Goal: Task Accomplishment & Management: Manage account settings

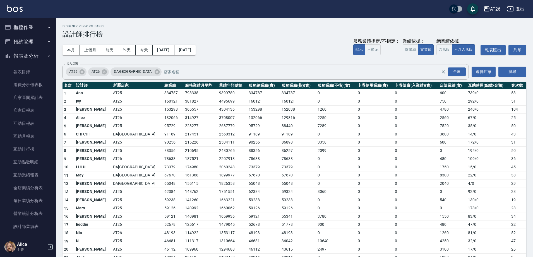
click at [32, 32] on button "櫃檯作業" at bounding box center [27, 27] width 51 height 15
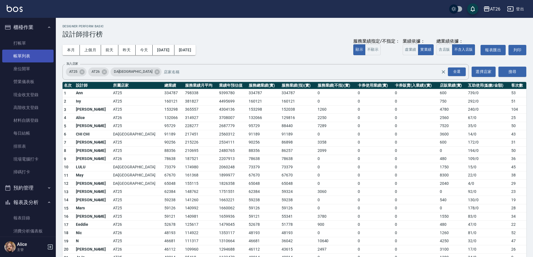
click at [34, 52] on link "帳單列表" at bounding box center [27, 56] width 51 height 13
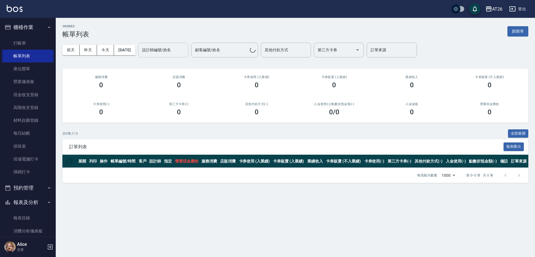
click at [161, 51] on div "設計師編號/姓名 設計師編號/姓名" at bounding box center [163, 50] width 50 height 15
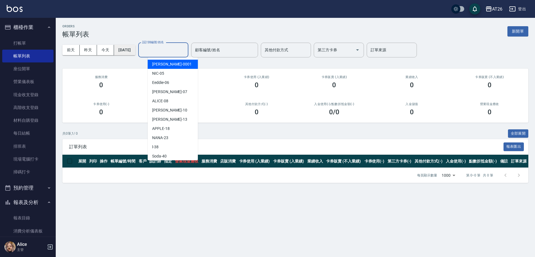
click at [129, 50] on button "2025/08/13" at bounding box center [124, 50] width 21 height 10
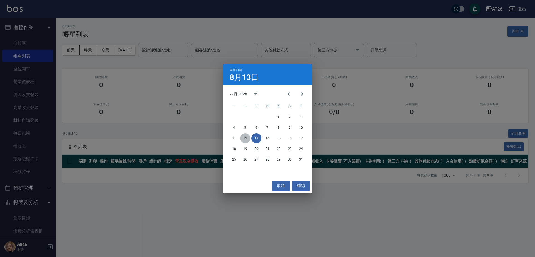
click at [250, 138] on button "12" at bounding box center [245, 138] width 10 height 10
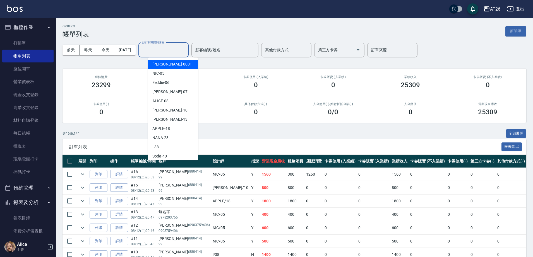
click at [178, 51] on input "設計師編號/姓名" at bounding box center [163, 50] width 45 height 10
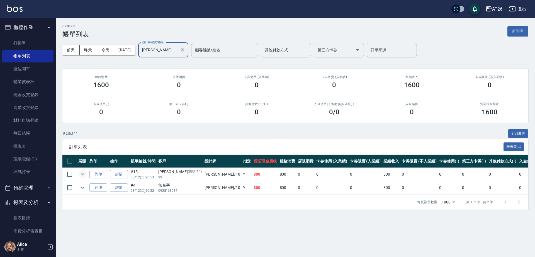
type input "[PERSON_NAME]-10"
click at [83, 175] on icon "expand row" at bounding box center [82, 174] width 3 height 2
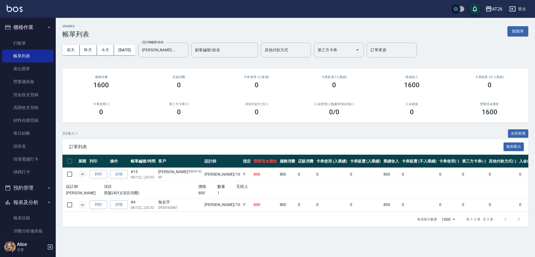
click at [82, 207] on icon "expand row" at bounding box center [82, 205] width 7 height 7
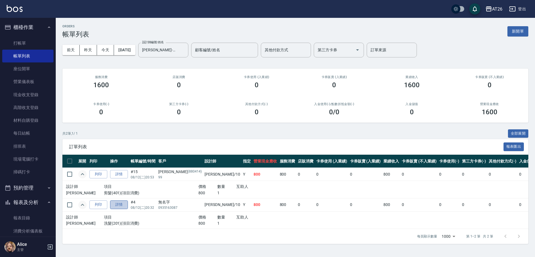
click at [120, 207] on link "詳情" at bounding box center [119, 205] width 18 height 9
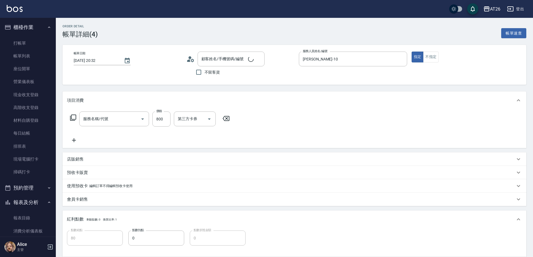
type input "2025/08/12 20:32"
type input "[PERSON_NAME]-10"
type input "80"
type input "無名字/0935163087/null"
type input "洗髮(201)"
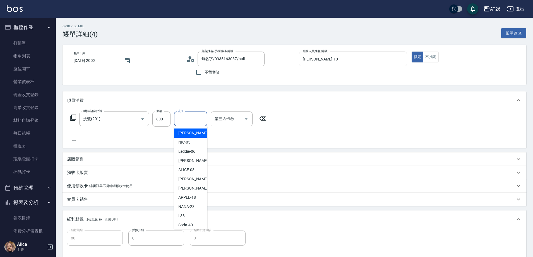
click at [189, 120] on input "洗-1" at bounding box center [190, 119] width 28 height 10
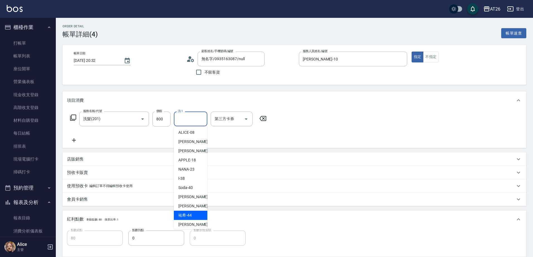
type input "祐希-44"
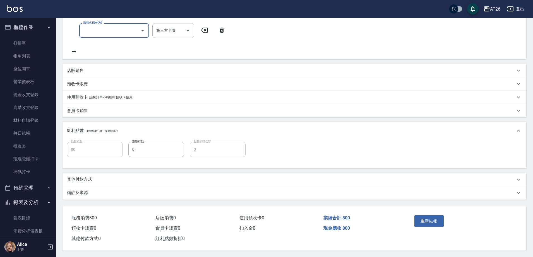
scroll to position [113, 0]
click at [426, 217] on button "重新結帳" at bounding box center [429, 221] width 30 height 12
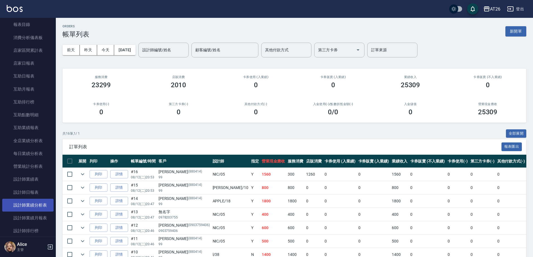
scroll to position [244, 0]
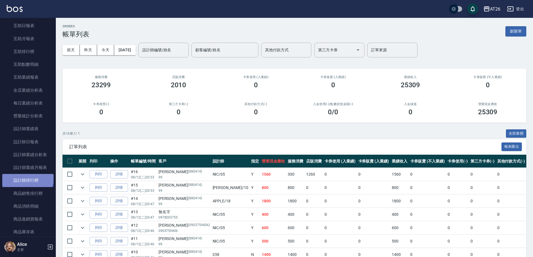
click at [27, 177] on link "設計師排行榜" at bounding box center [27, 180] width 51 height 13
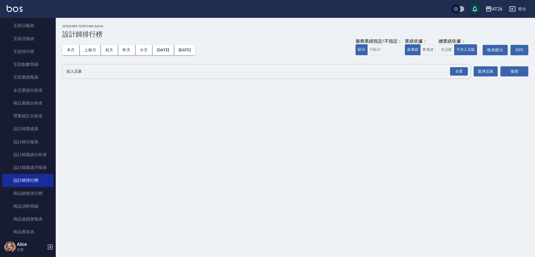
click at [446, 69] on input "加入店家" at bounding box center [262, 72] width 395 height 10
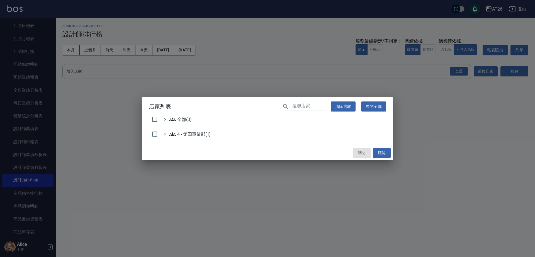
click at [452, 71] on div "店家列表 ​ 清除選取 展開全部 全部(3) 4 - 第四事業部(1) 關閉 確認" at bounding box center [267, 128] width 535 height 257
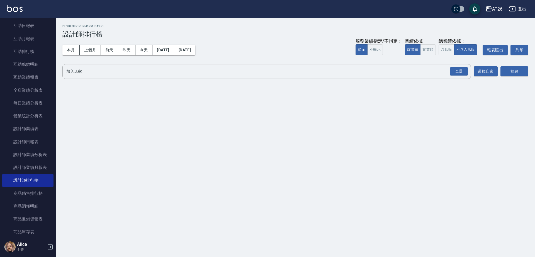
click at [452, 71] on div "全選" at bounding box center [459, 71] width 18 height 9
click at [429, 54] on button "實業績" at bounding box center [429, 49] width 16 height 11
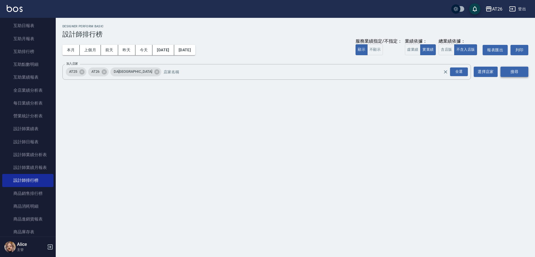
click at [505, 69] on button "搜尋" at bounding box center [515, 72] width 28 height 10
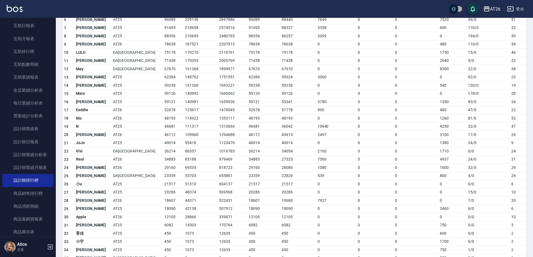
scroll to position [150, 0]
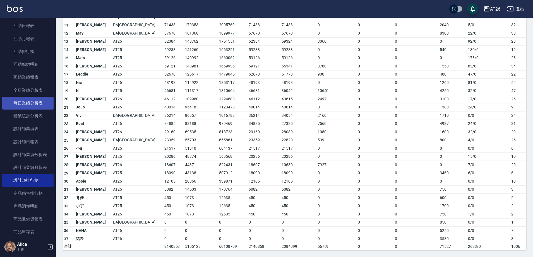
click at [37, 97] on link "每日業績分析表" at bounding box center [27, 103] width 51 height 13
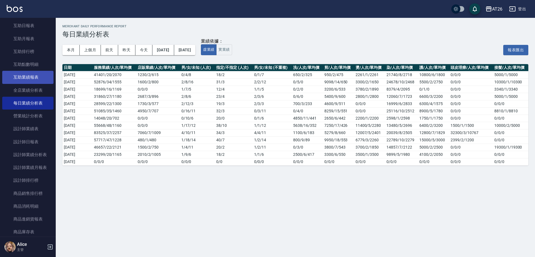
click at [34, 73] on link "互助業績報表" at bounding box center [27, 77] width 51 height 13
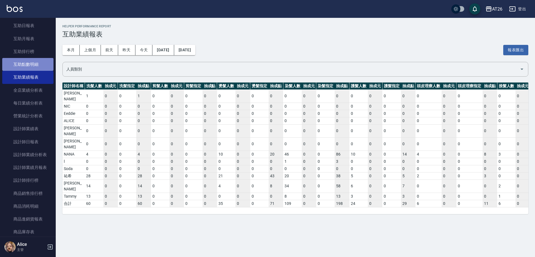
click at [35, 64] on link "互助點數明細" at bounding box center [27, 64] width 51 height 13
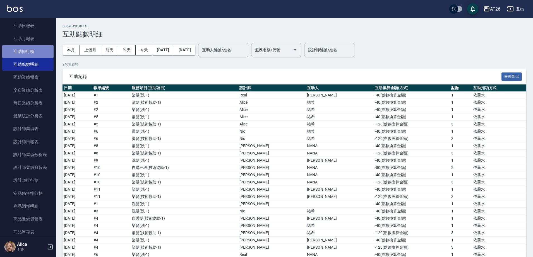
click at [36, 50] on link "互助排行榜" at bounding box center [27, 51] width 51 height 13
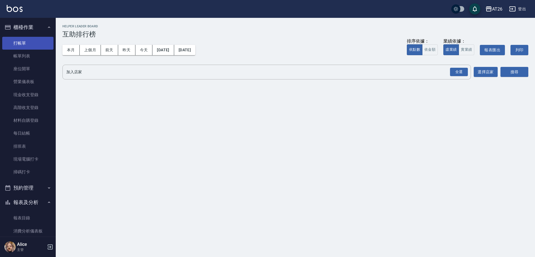
click at [23, 47] on link "打帳單" at bounding box center [27, 43] width 51 height 13
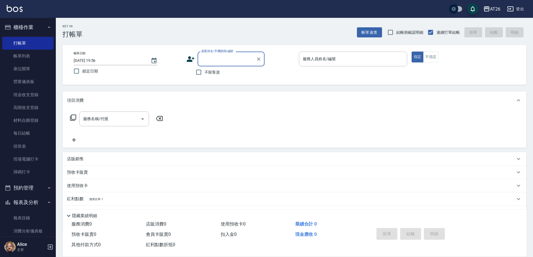
click at [204, 61] on input "顧客姓名/手機號碼/編號" at bounding box center [227, 59] width 54 height 10
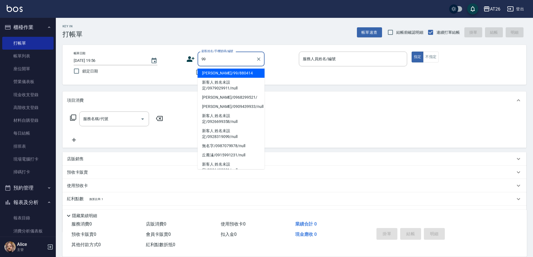
type input "[PERSON_NAME]/99/880414"
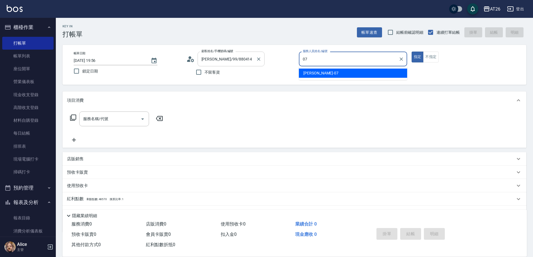
type input "[PERSON_NAME]-07"
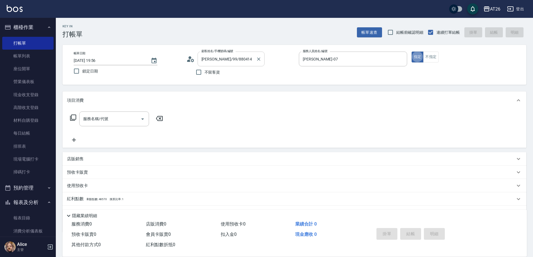
type button "true"
type input "401"
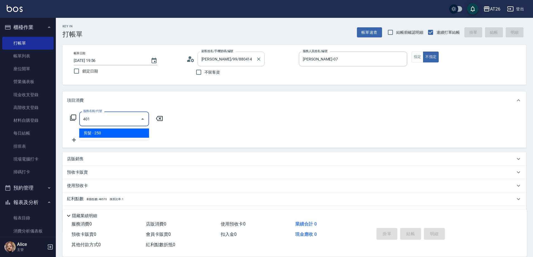
type input "20"
type input "剪髮(401)"
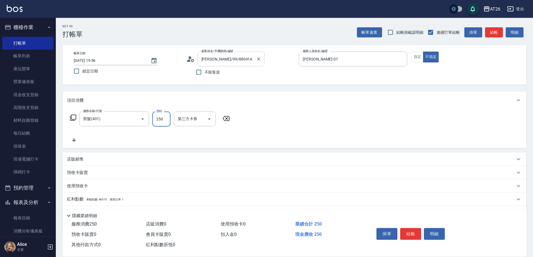
type input "4"
type input "0"
type input "400"
type input "40"
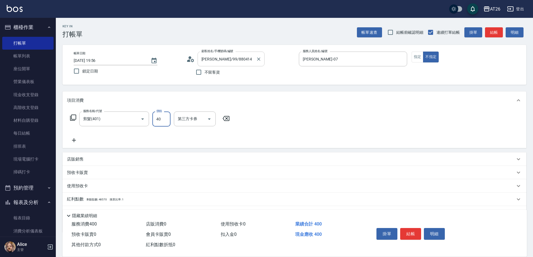
type input "0"
type input "4"
click at [114, 122] on input "剪髮(401)" at bounding box center [106, 119] width 49 height 10
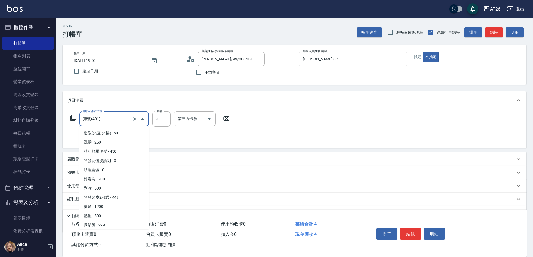
scroll to position [28, 0]
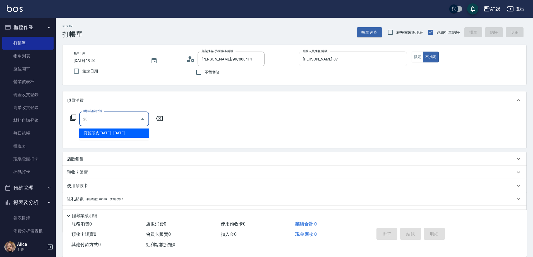
type input "201"
type input "20"
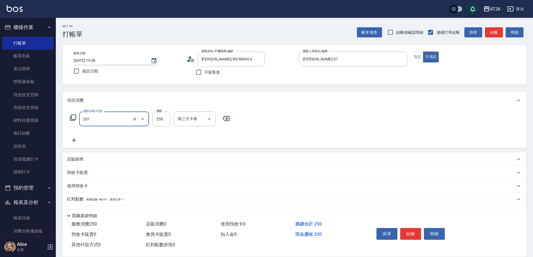
type input "洗髮(201)"
type input "4"
type input "0"
type input "400"
type input "40"
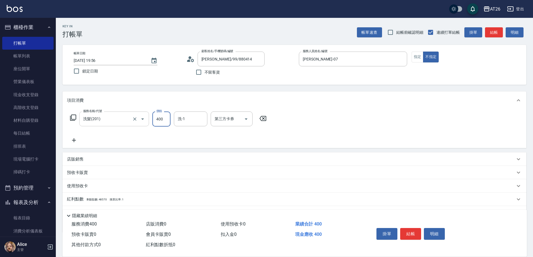
type input "400"
type input "[PERSON_NAME]-46"
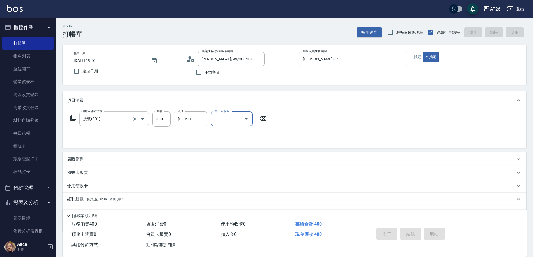
type input "2025/08/13 19:57"
type input "0"
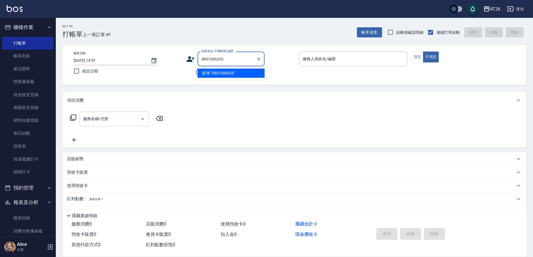
type input "新客人 姓名未設定/0901006233/null"
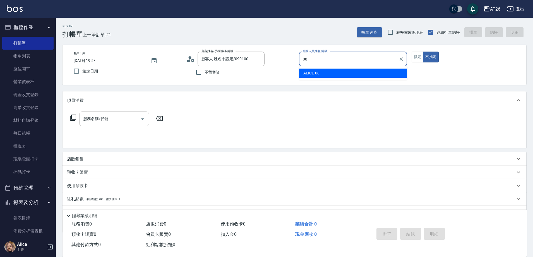
type input "ALICE-08"
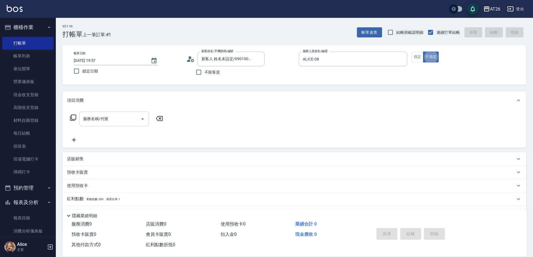
type button "false"
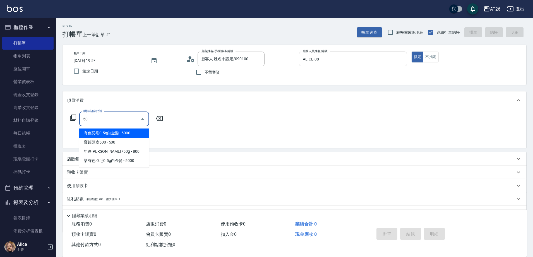
type input "501"
type input "120"
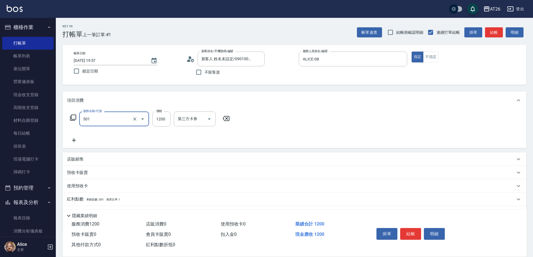
type input "染髮(501)"
type input "2"
type input "0"
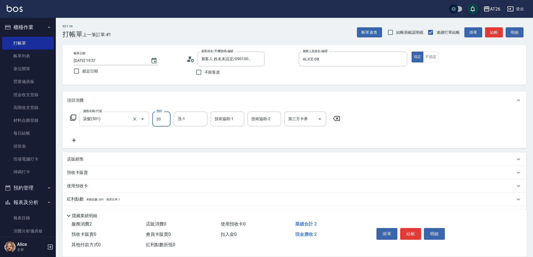
type input "200"
type input "20"
type input "2000"
type input "200"
type input "2000"
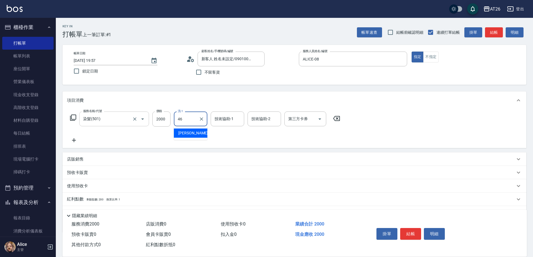
type input "[PERSON_NAME]-46"
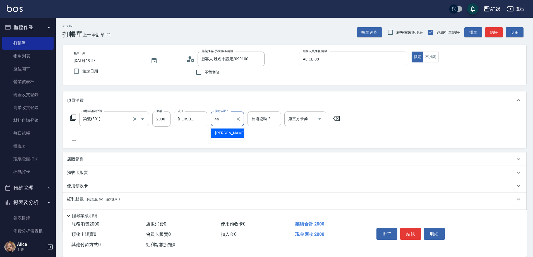
type input "[PERSON_NAME]-46"
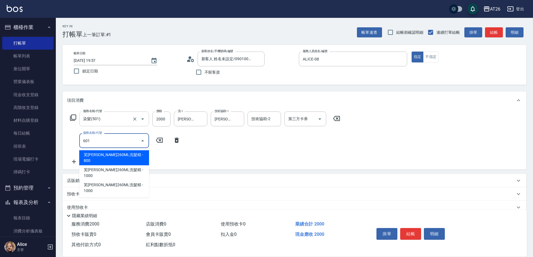
type input "601"
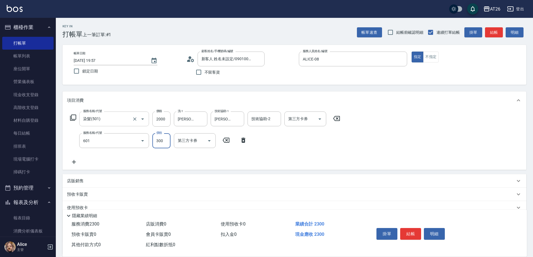
type input "230"
type input "自護髮(601)"
type input "0"
type input "200"
type input "0"
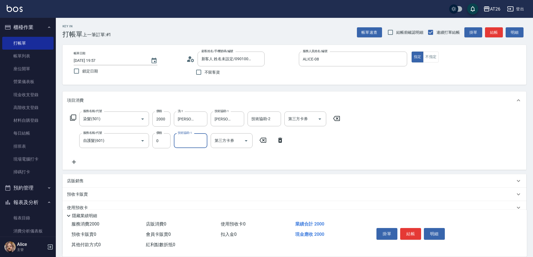
click at [279, 143] on icon at bounding box center [280, 140] width 14 height 7
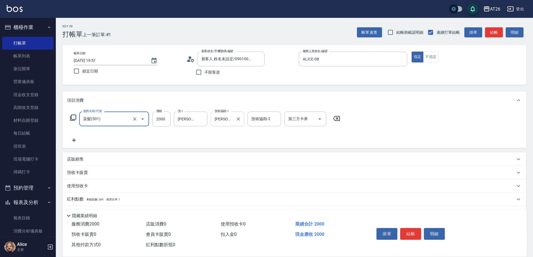
click at [227, 122] on input "[PERSON_NAME]-46" at bounding box center [223, 119] width 20 height 10
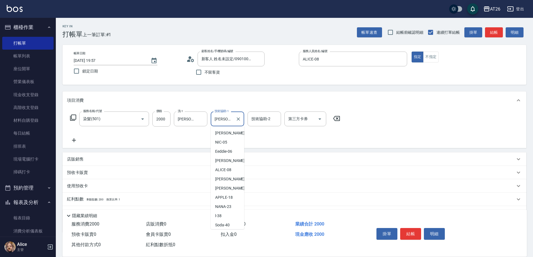
scroll to position [37, 0]
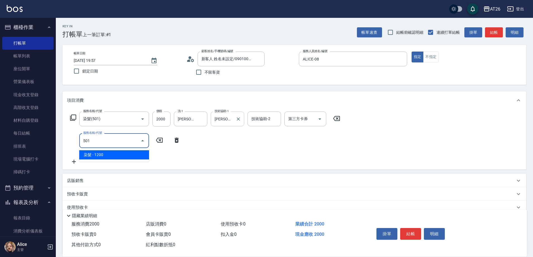
type input "501"
type input "320"
type input "染髮(501)"
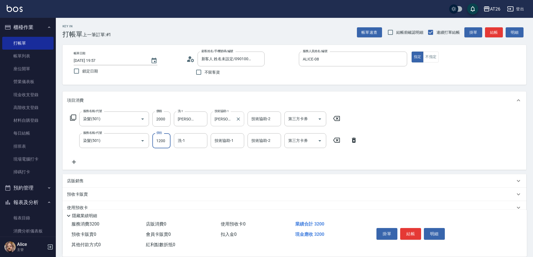
type input "2"
type input "200"
type input "400"
type input "2000"
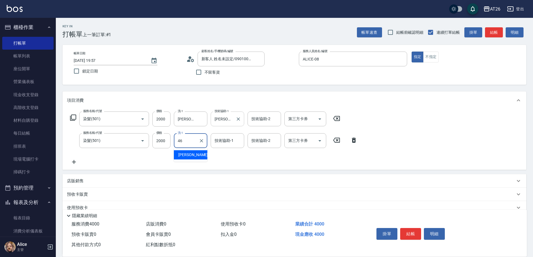
type input "[PERSON_NAME]-46"
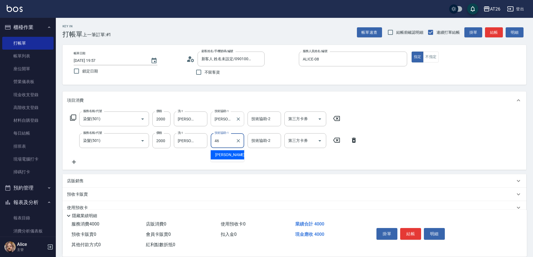
type input "[PERSON_NAME]-46"
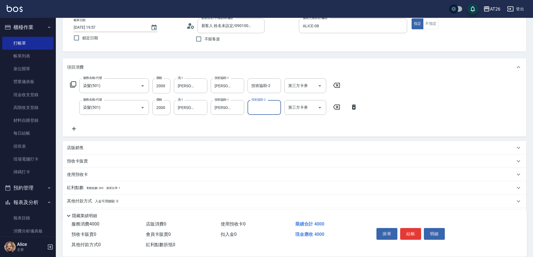
scroll to position [51, 0]
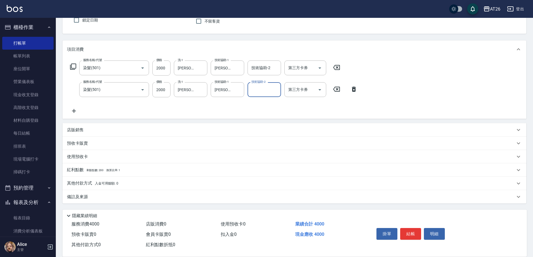
click at [121, 185] on div "其他付款方式 入金可用餘額: 0" at bounding box center [291, 183] width 448 height 6
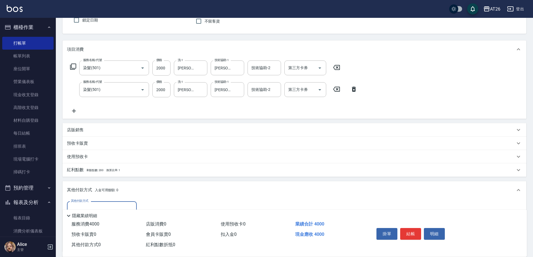
scroll to position [86, 0]
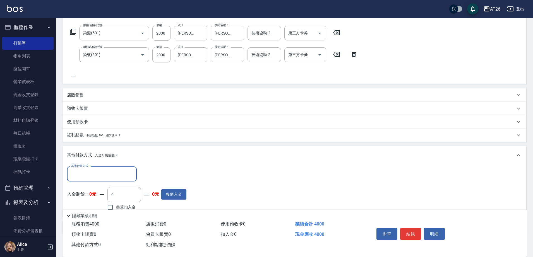
click at [110, 181] on div "其他付款方式" at bounding box center [102, 174] width 70 height 15
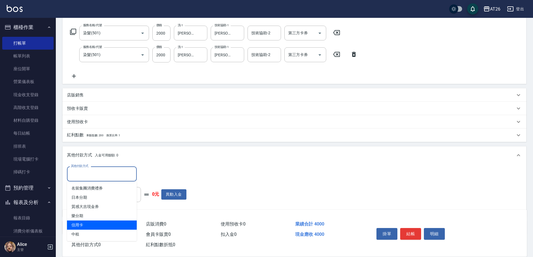
click at [98, 225] on span "信用卡" at bounding box center [102, 225] width 70 height 9
type input "信用卡"
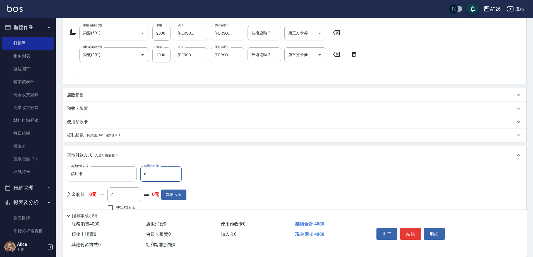
click at [153, 176] on input "0" at bounding box center [161, 174] width 42 height 15
type input "4"
type input "390"
type input "40"
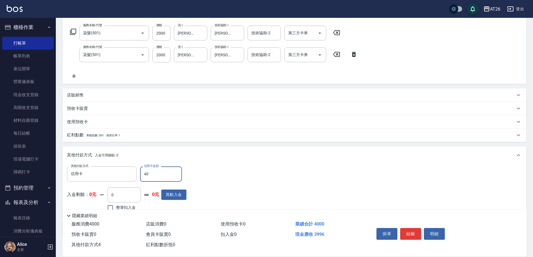
type input "360"
type input "4000"
type input "0"
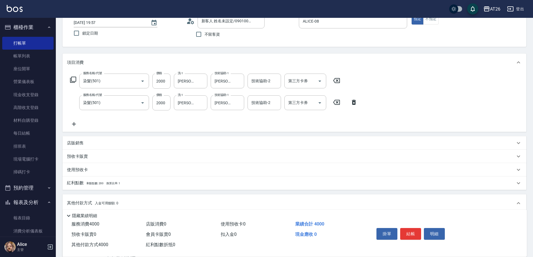
scroll to position [0, 0]
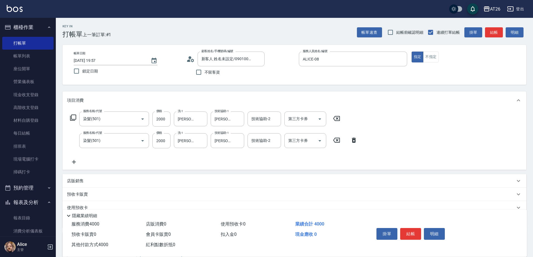
type input "4000"
click at [354, 139] on icon at bounding box center [354, 140] width 4 height 5
type input "200"
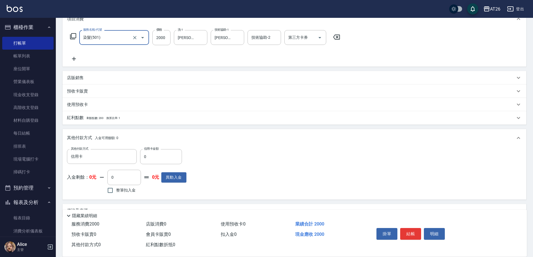
scroll to position [95, 0]
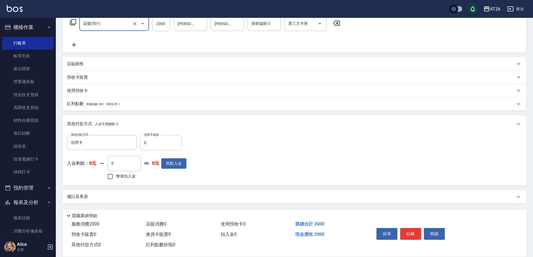
click at [169, 137] on input "0" at bounding box center [161, 142] width 42 height 15
type input "22"
type input "190"
type input "200"
type input "180"
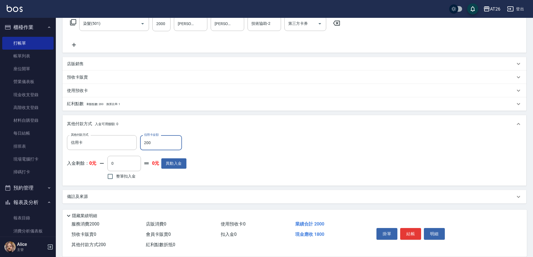
type input "2000"
type input "0"
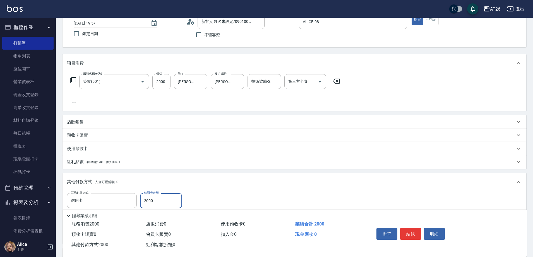
scroll to position [0, 0]
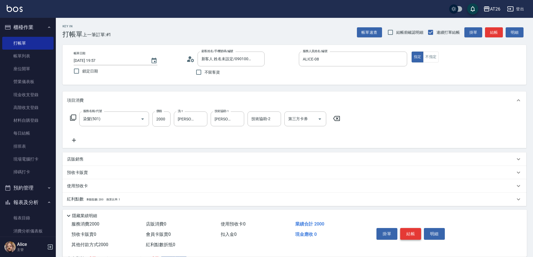
type input "2000"
click at [410, 231] on button "結帳" at bounding box center [410, 234] width 21 height 12
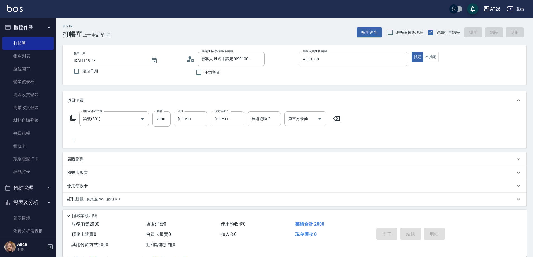
type input "2025/08/13 20:00"
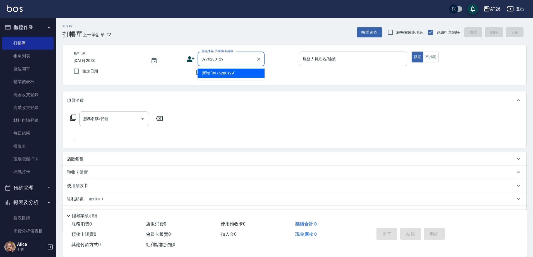
type input "0976280129"
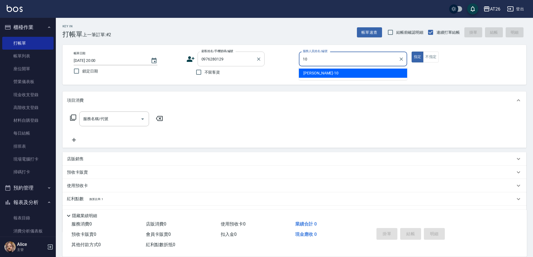
type input "[PERSON_NAME]-10"
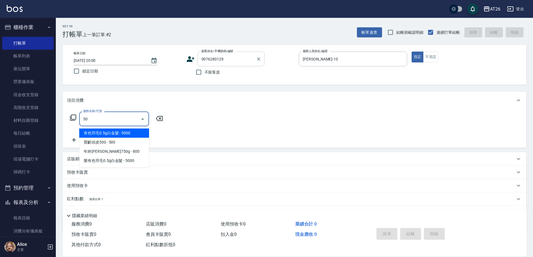
type input "501"
type input "120"
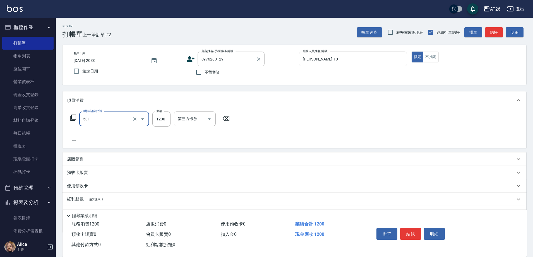
type input "染髮(501)"
type input "2"
type input "0"
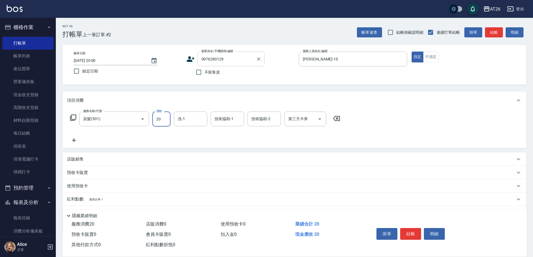
type input "200"
type input "20"
type input "2000"
type input "200"
type input "2000"
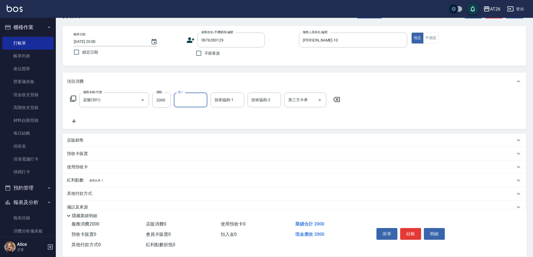
scroll to position [29, 0]
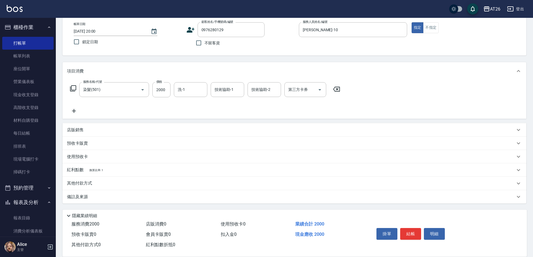
click at [132, 187] on div "其他付款方式" at bounding box center [294, 183] width 464 height 13
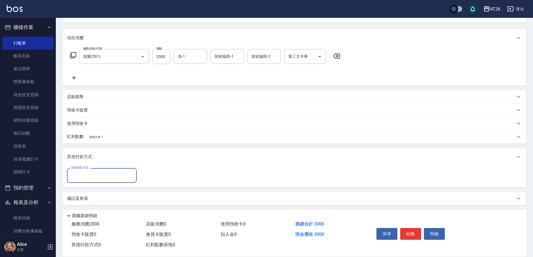
scroll to position [64, 0]
click at [102, 179] on div "其他付款方式" at bounding box center [102, 174] width 70 height 15
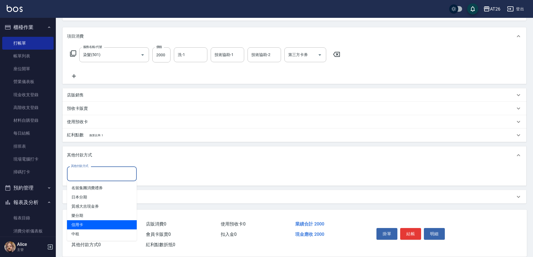
click at [103, 222] on span "信用卡" at bounding box center [102, 224] width 70 height 9
type input "信用卡"
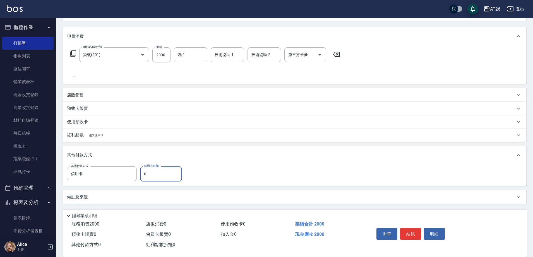
click at [155, 173] on input "0" at bounding box center [161, 174] width 42 height 15
type input "2"
type input "190"
type input "200"
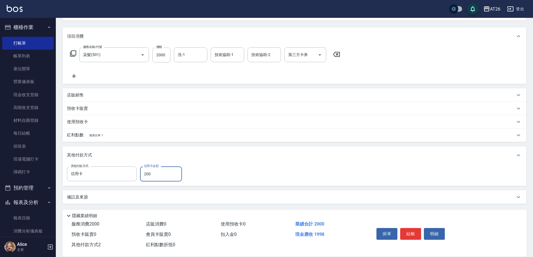
type input "180"
type input "2000"
type input "0"
type input "2025/08/13 20:01"
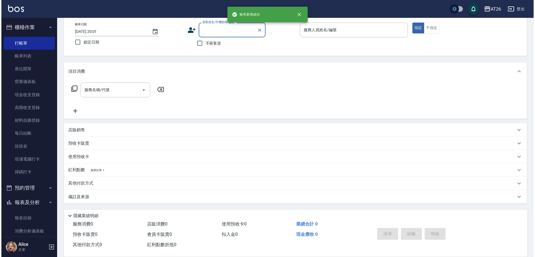
scroll to position [0, 0]
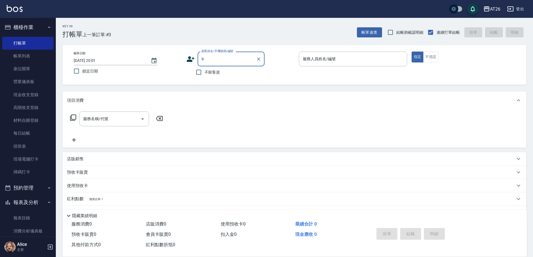
type input "99"
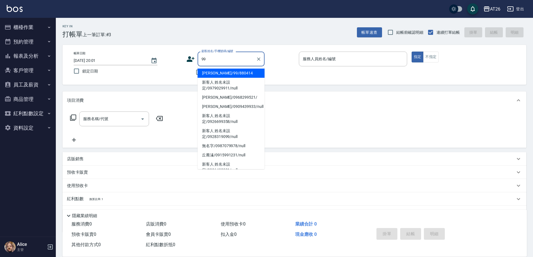
type input "[PERSON_NAME]/99/880414"
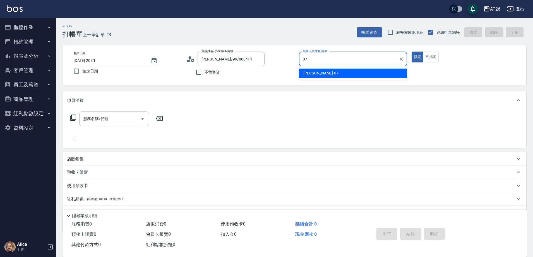
type input "[PERSON_NAME]-07"
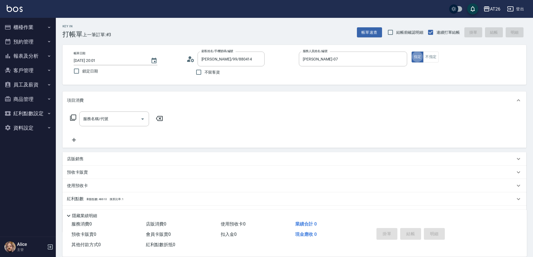
type button "true"
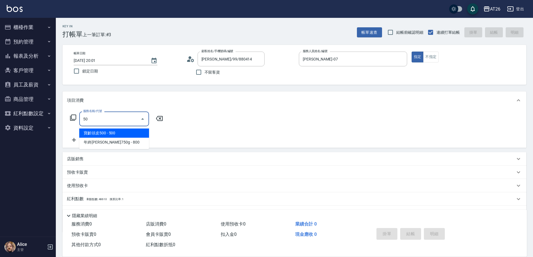
type input "501"
type input "120"
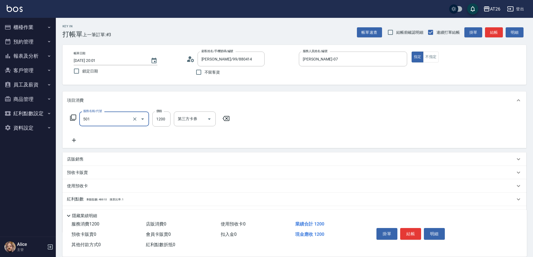
type input "2"
type input "0"
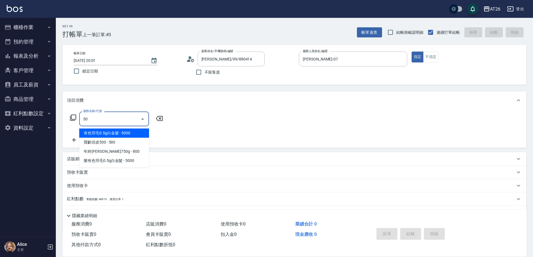
type input "501"
type input "120"
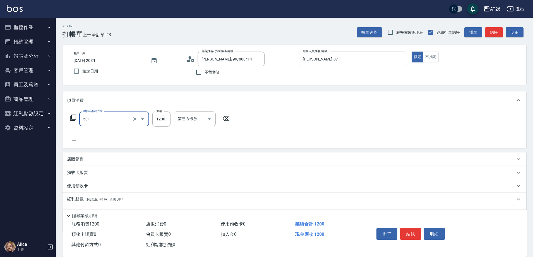
type input "染髮(501)"
type input "2"
type input "0"
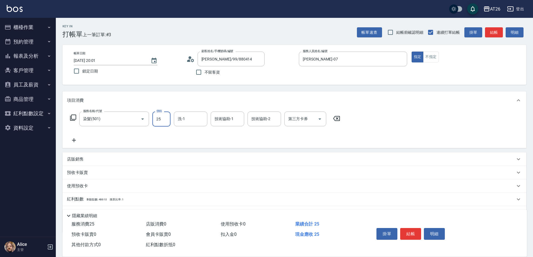
type input "250"
type input "2500"
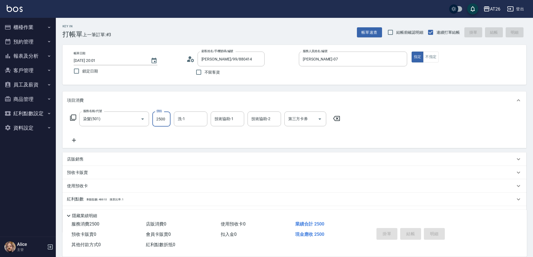
type input "0"
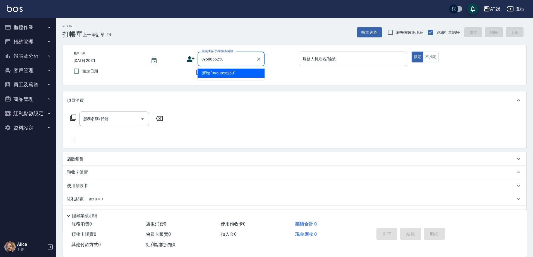
type input "0968856250"
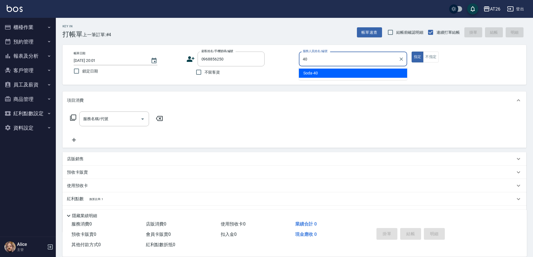
type input "Soda-40"
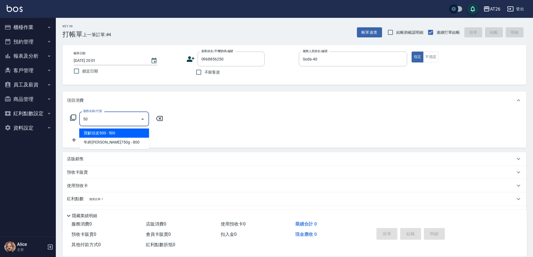
type input "501"
type input "120"
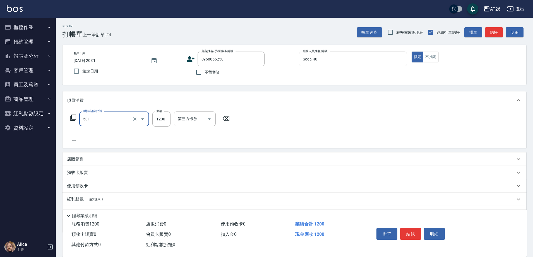
type input "染髮(501)"
type input "2"
type input "0"
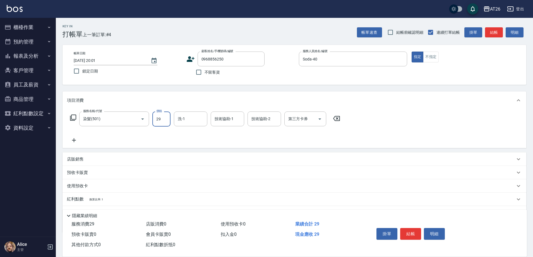
type input "298"
type input "20"
type input "2980"
type input "290"
type input "2980"
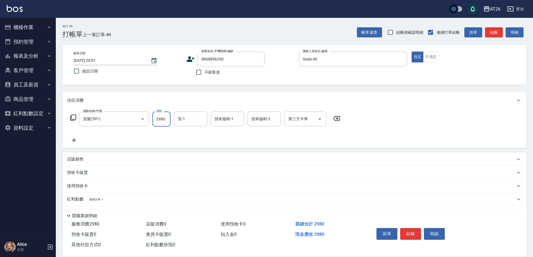
click at [125, 164] on div "店販銷售" at bounding box center [294, 159] width 464 height 13
click at [86, 178] on input "服務人員姓名/編號" at bounding box center [87, 180] width 37 height 10
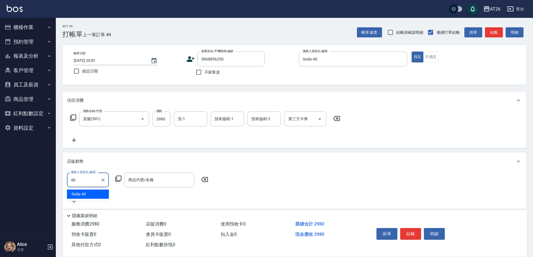
type input "Soda-40"
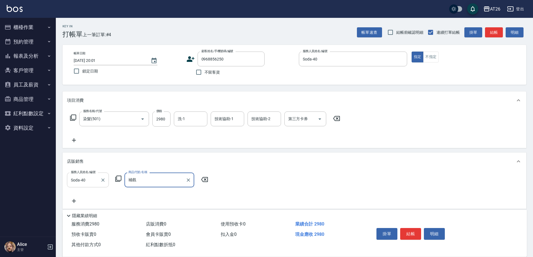
type input "補"
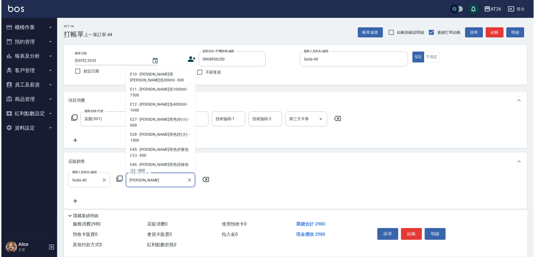
scroll to position [58, 0]
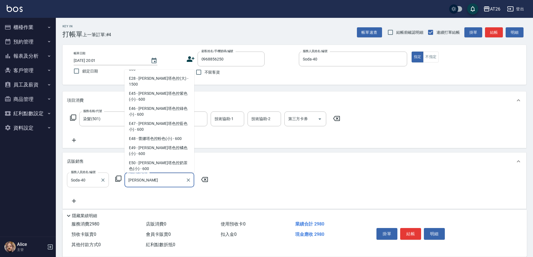
type input "蕾娜塔色控紫灰(小)"
type input "350"
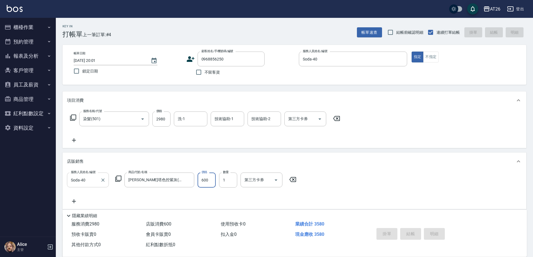
type input "[DATE] 20:02"
type input "0"
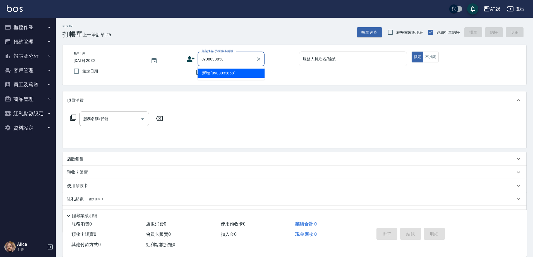
type input "0908033858"
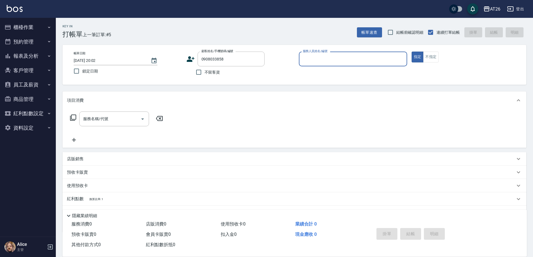
click at [411, 52] on button "指定" at bounding box center [417, 57] width 12 height 11
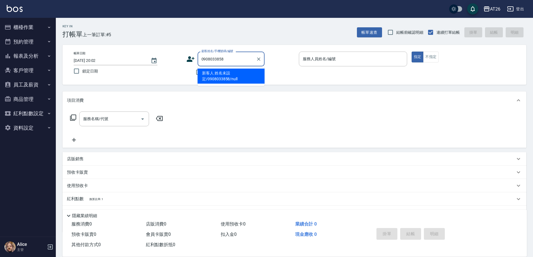
type input "新客人 姓名未設定/0908033858/null"
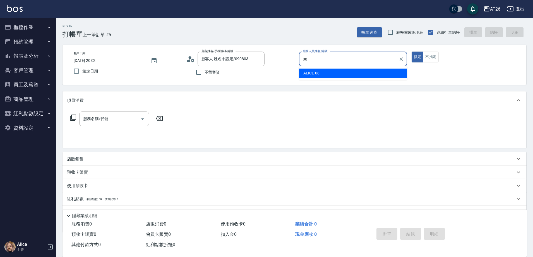
type input "08"
type button "true"
type input "ALICE-08"
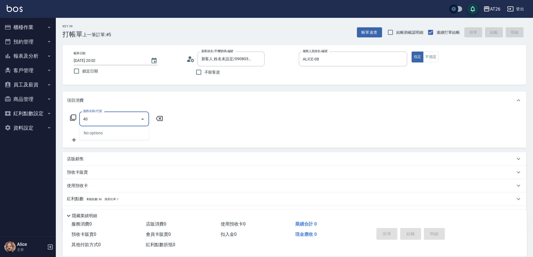
type input "401"
type input "20"
type input "剪髮(401)"
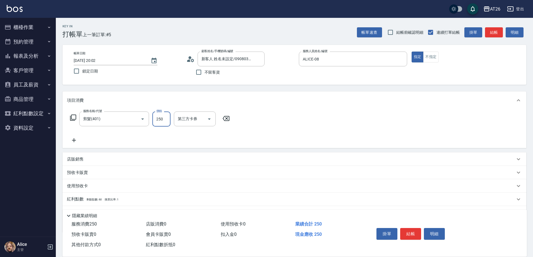
type input "6"
type input "0"
type input "600"
type input "60"
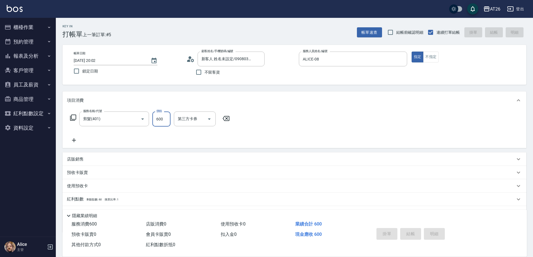
type input "0"
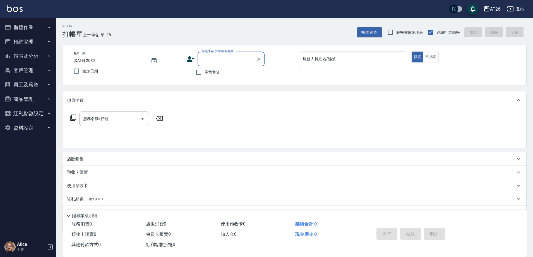
type input "9"
type input "0912222571"
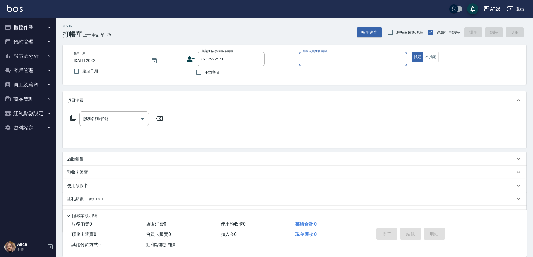
type input "0"
type input "無名字/0912222571/null"
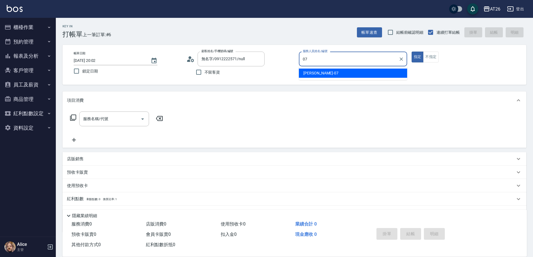
type input "[PERSON_NAME]-07"
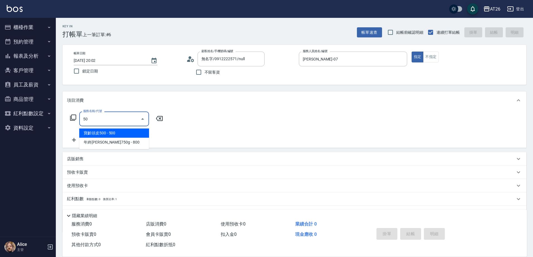
type input "501"
type input "120"
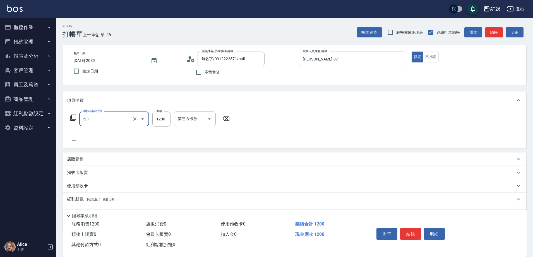
type input "染髮(501)"
type input "2"
type input "0"
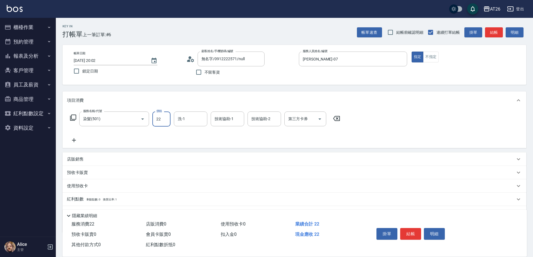
type input "220"
type input "20"
type input "2200"
type input "220"
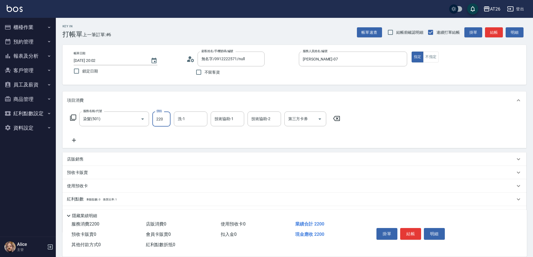
type input "0"
type input "335"
type input "30"
type input "3350"
type input "330"
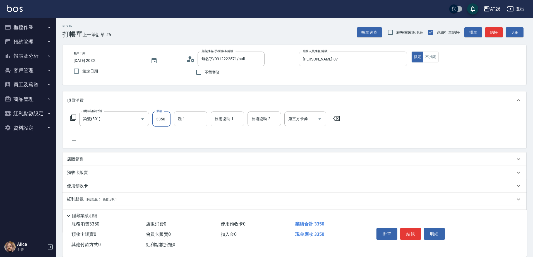
type input "33500"
type input "3350"
type input "330"
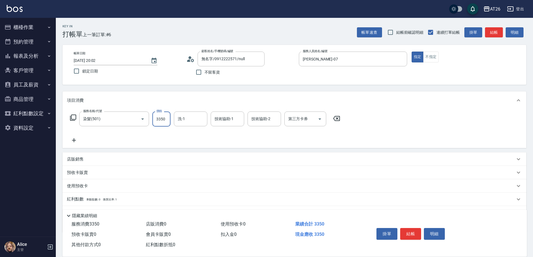
type input "335"
type input "30"
type input "33"
type input "0"
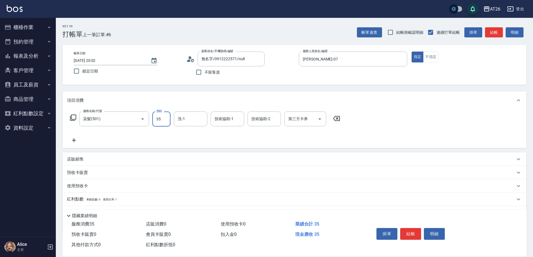
type input "350"
type input "30"
type input "3500"
type input "350"
type input "3500"
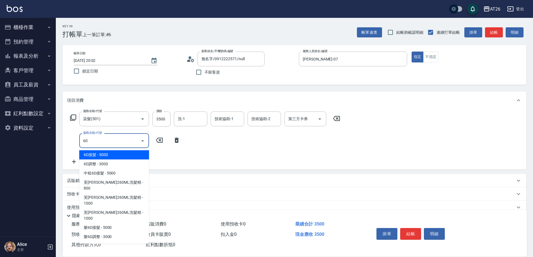
type input "601"
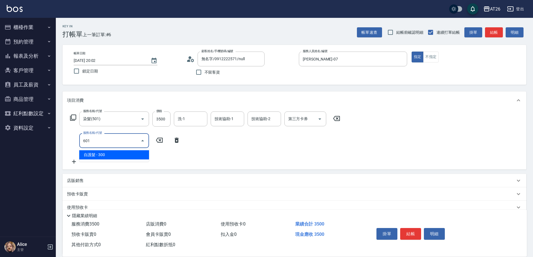
type input "380"
type input "自護髮(601)"
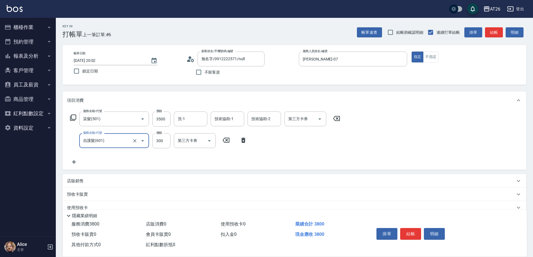
type input "2"
type input "350"
type input "250"
type input "370"
type input "2500"
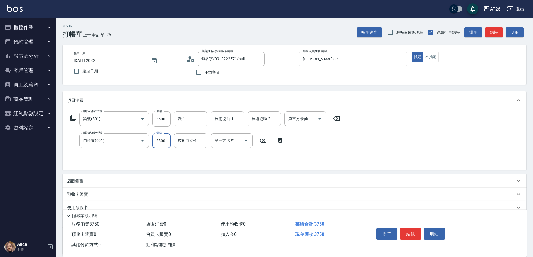
type input "600"
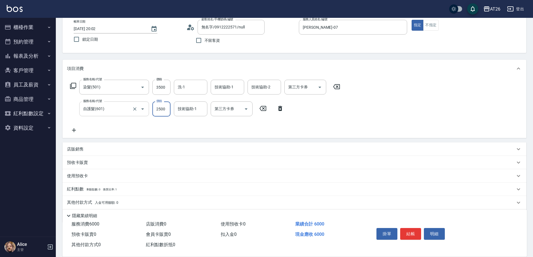
scroll to position [51, 0]
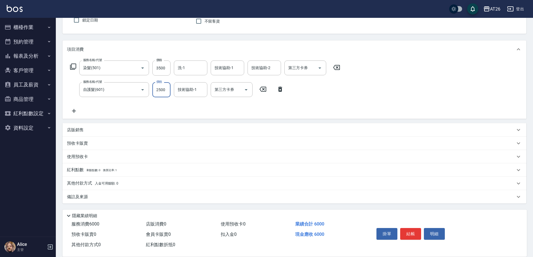
type input "2500"
click at [98, 181] on p "其他付款方式 入金可用餘額: 0" at bounding box center [92, 183] width 51 height 6
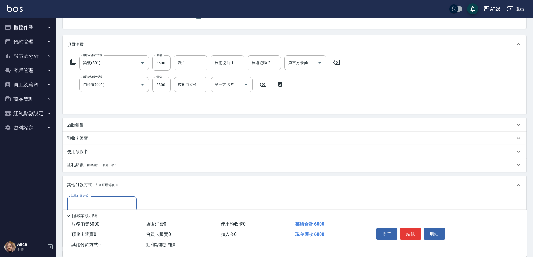
scroll to position [117, 0]
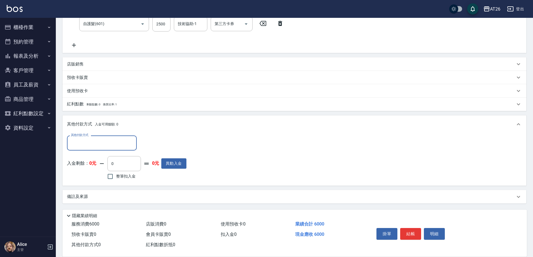
click at [98, 147] on input "其他付款方式" at bounding box center [101, 143] width 65 height 10
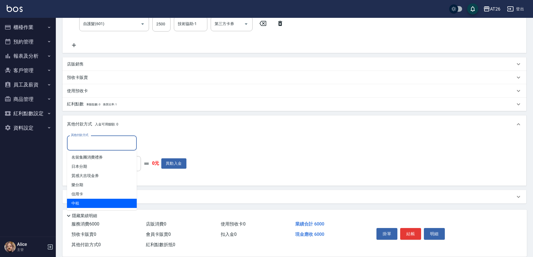
click at [91, 195] on span "信用卡" at bounding box center [102, 194] width 70 height 9
type input "信用卡"
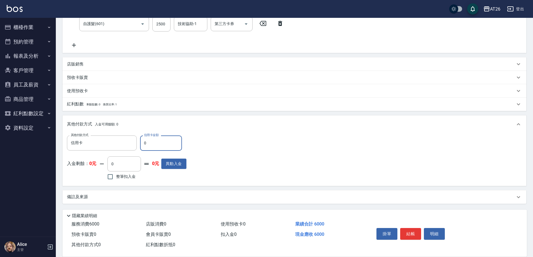
type input "66"
type input "590"
type input "60"
type input "540"
type input "6000"
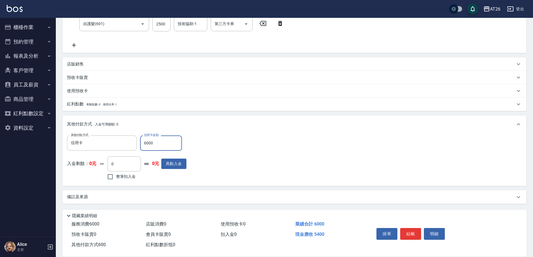
type input "0"
type input "[DATE] 20:03"
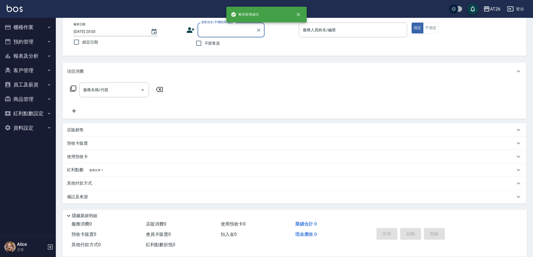
scroll to position [0, 0]
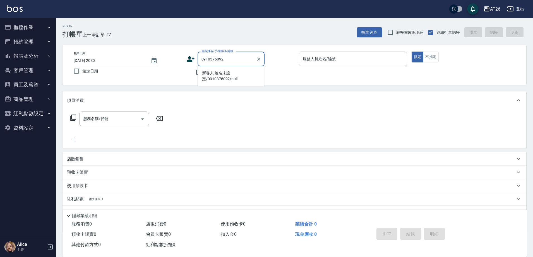
type input "新客人 姓名未設定/0910376092/null"
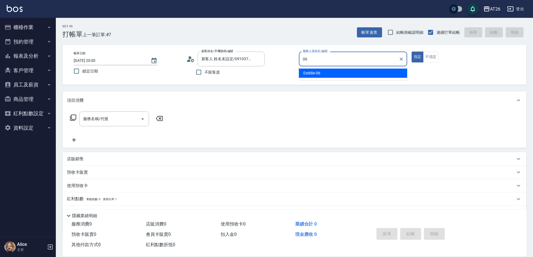
type input "Eeddie-06"
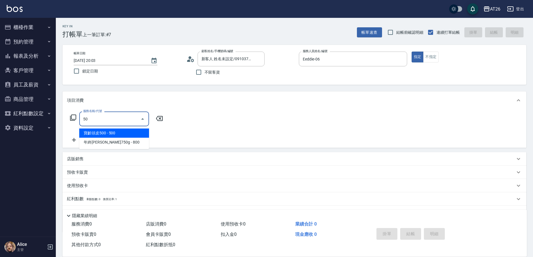
type input "501"
type input "120"
type input "染髮(501)"
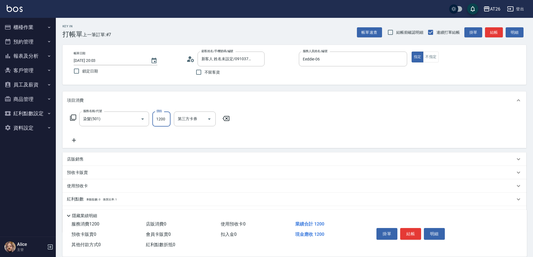
type input "1"
type input "0"
type input "199"
type input "10"
type input "1999"
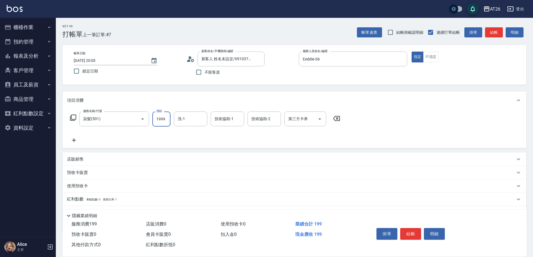
type input "190"
type input "1999"
type input "[PERSON_NAME]-46"
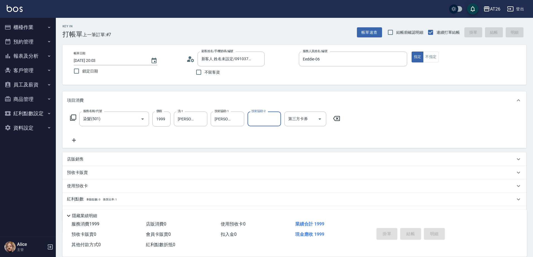
type input "0"
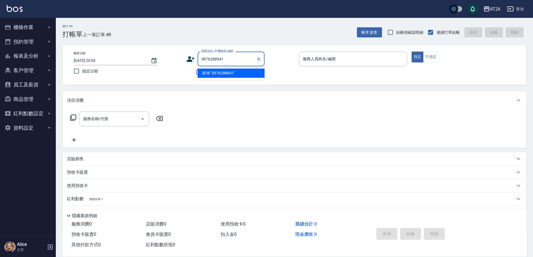
type input "0976288941"
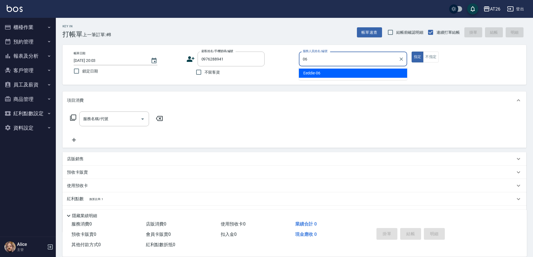
type input "Eeddie-06"
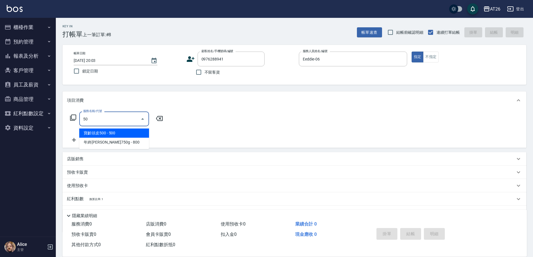
type input "501"
type input "120"
type input "染髮(501)"
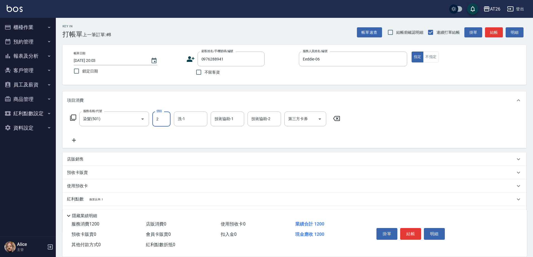
type input "20"
type input "0"
type input "239"
type input "20"
type input "2398"
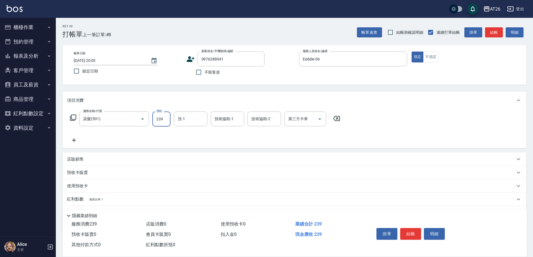
type input "230"
type input "2398"
type input "[PERSON_NAME]-46"
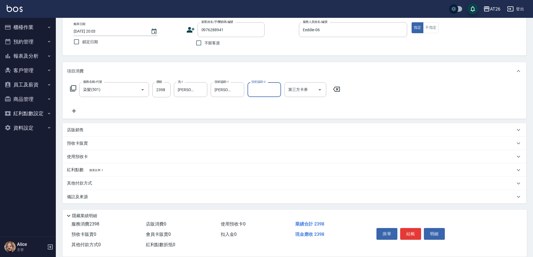
click at [91, 132] on div "店販銷售" at bounding box center [291, 130] width 448 height 6
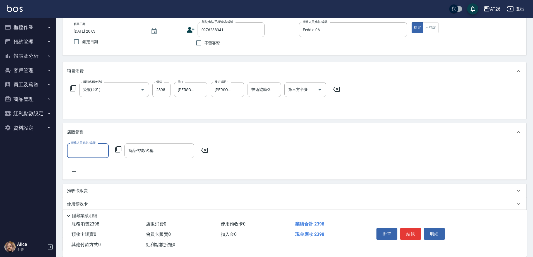
scroll to position [0, 0]
type input "Eeddie-06"
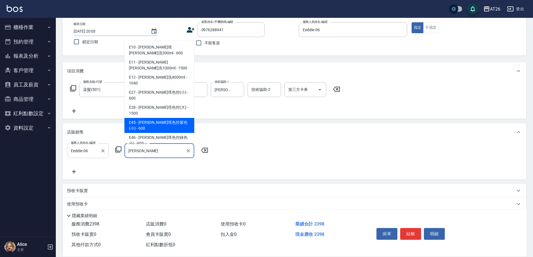
type input "[PERSON_NAME]塔色控紫色(小)"
type input "290"
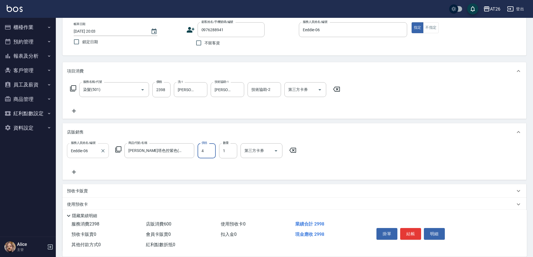
type input "48"
type input "240"
type input "480"
type input "280"
click at [154, 145] on div "[PERSON_NAME]塔色控紫色(小) 商品代號/名稱" at bounding box center [159, 150] width 70 height 15
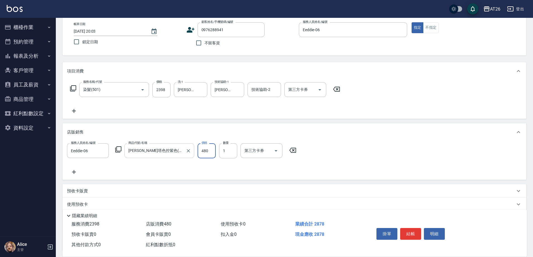
type input "480"
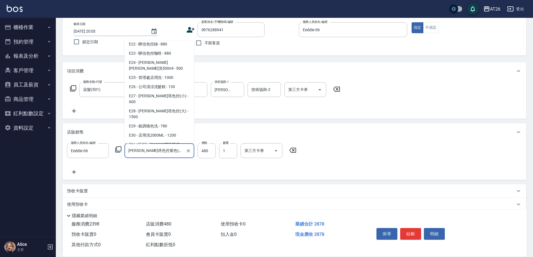
scroll to position [2077, 0]
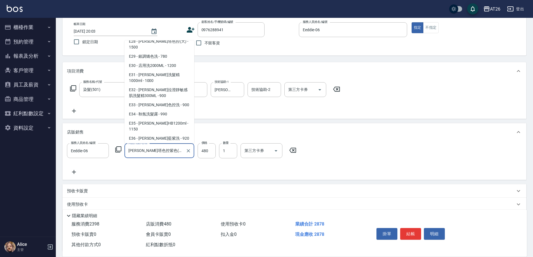
type input "[PERSON_NAME]塔色控藍色小)"
type input "290"
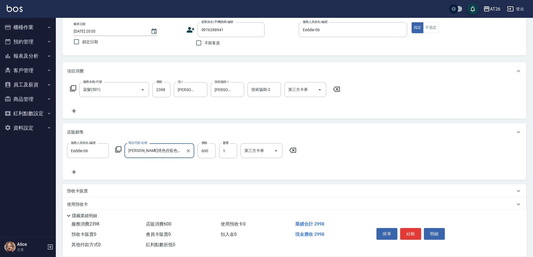
click at [205, 144] on label "價格" at bounding box center [204, 143] width 6 height 4
click at [205, 144] on input "600" at bounding box center [206, 150] width 18 height 15
click at [206, 151] on input "600" at bounding box center [206, 150] width 18 height 15
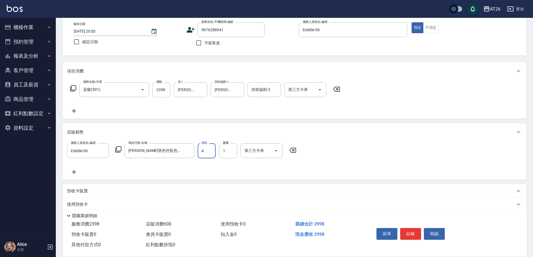
type input "48"
type input "240"
type input "480"
type input "280"
type input "[DATE] 20:05"
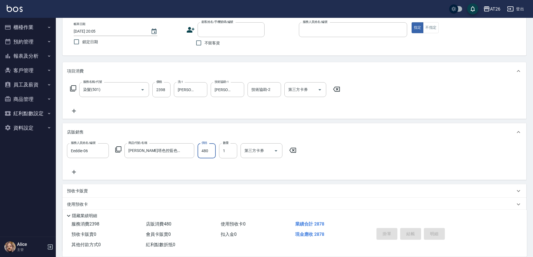
type input "0"
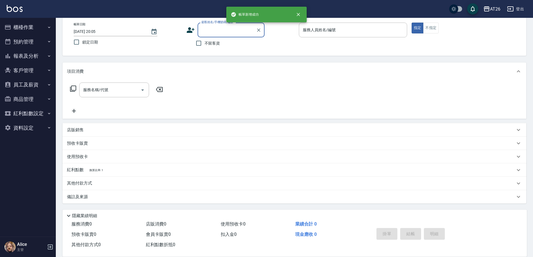
scroll to position [29, 0]
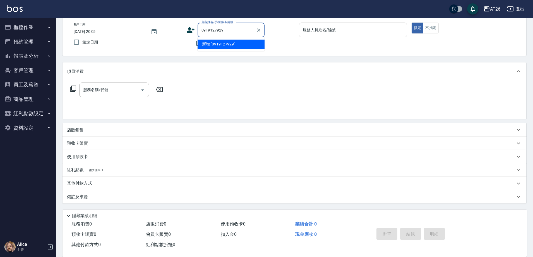
type input "0919127929"
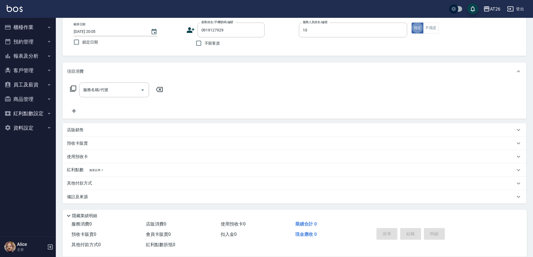
type input "[PERSON_NAME]-10"
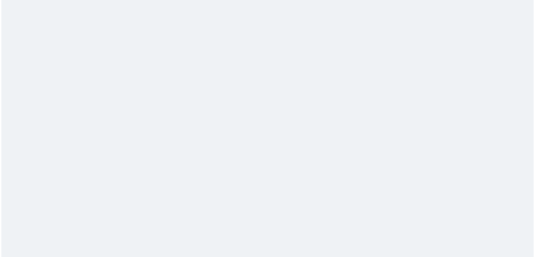
scroll to position [0, 0]
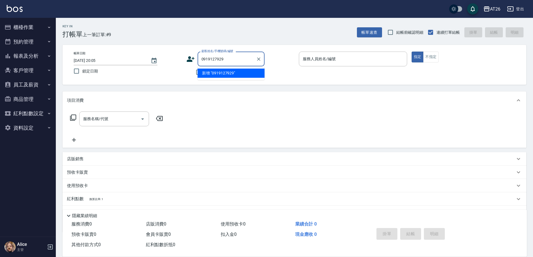
type input "0919127929"
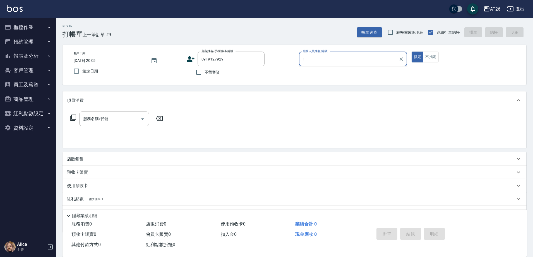
type input "10"
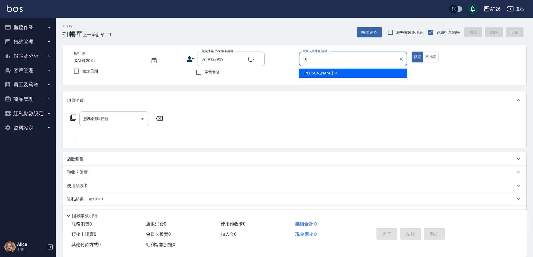
type input "林佑勳/0919127929/"
type input "[PERSON_NAME]-10"
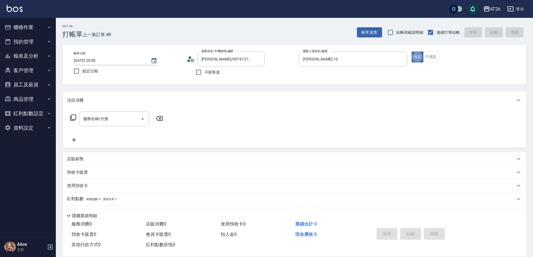
type button "true"
type input "401"
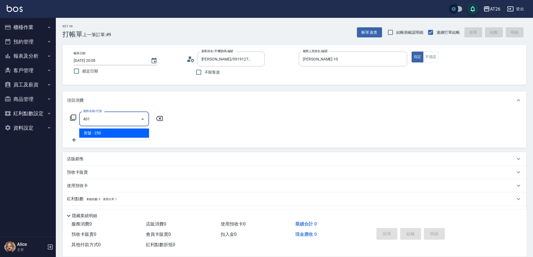
type input "20"
type input "剪髮(401)"
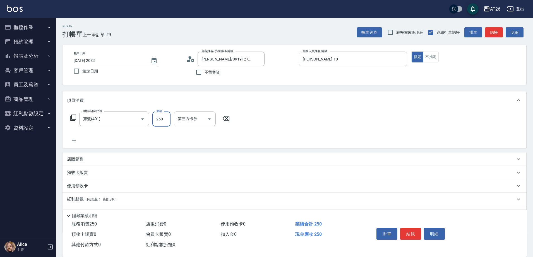
type input "8"
type input "0"
type input "800"
type input "80"
type input "800"
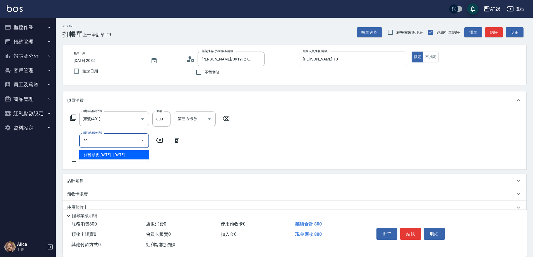
type input "201"
type input "100"
type input "洗髮(201)"
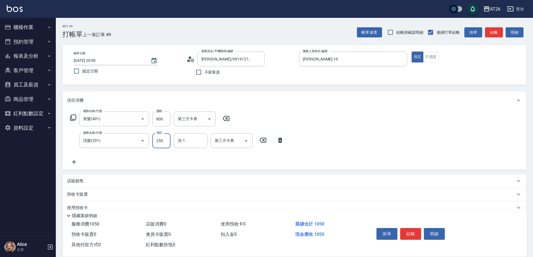
type input "0"
type input "80"
type input "0"
type input "[PERSON_NAME]-46"
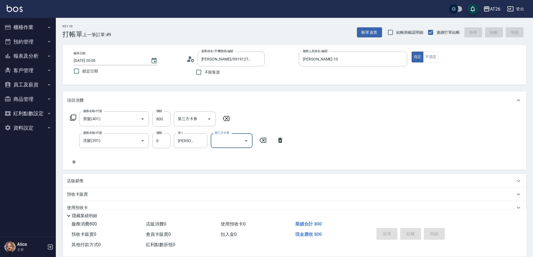
type input "0"
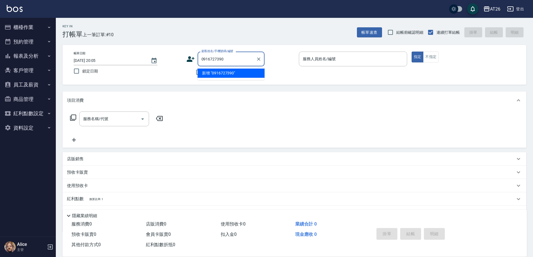
type input "0916727390"
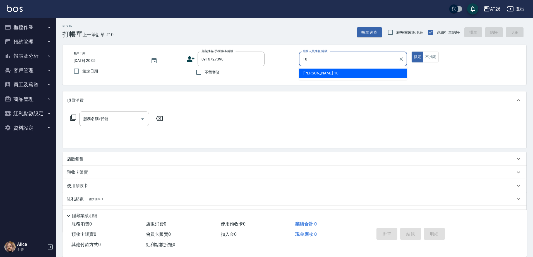
type input "[PERSON_NAME]-10"
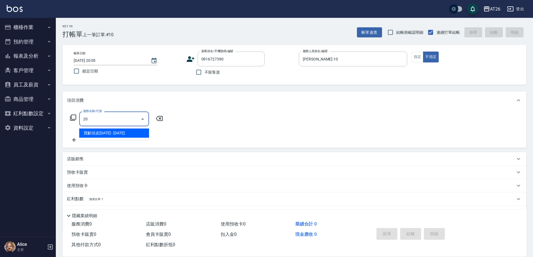
type input "201"
type input "20"
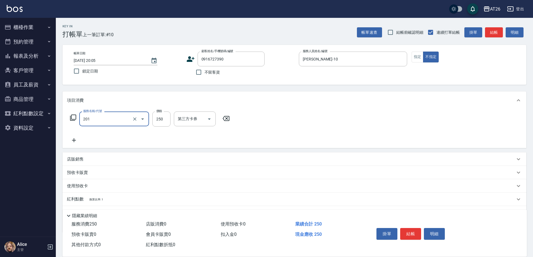
type input "洗髮(201)"
type input "0"
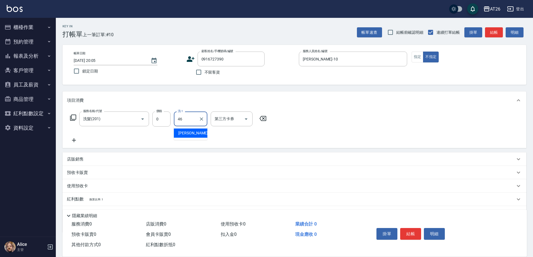
type input "[PERSON_NAME]-46"
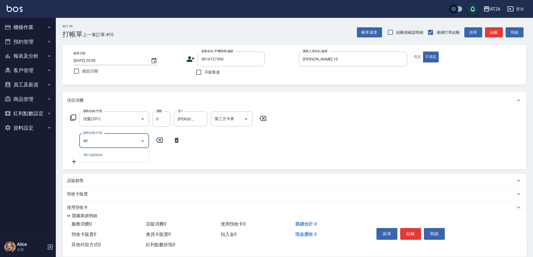
type input "401"
type input "20"
type input "剪髮(401)"
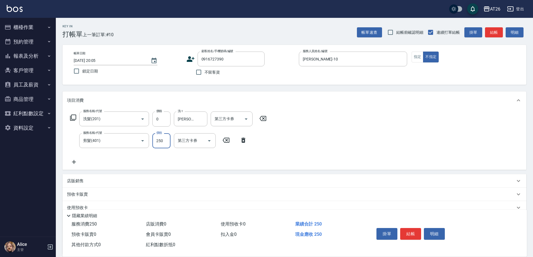
type input "7"
type input "0"
type input "700"
type input "70"
type input "700"
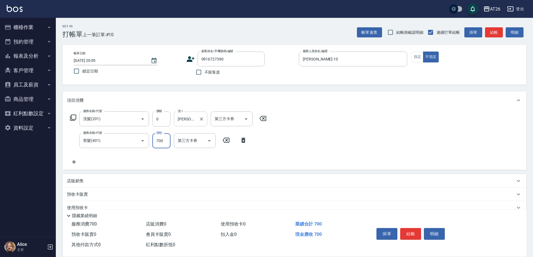
click at [185, 119] on input "[PERSON_NAME]-46" at bounding box center [186, 119] width 20 height 10
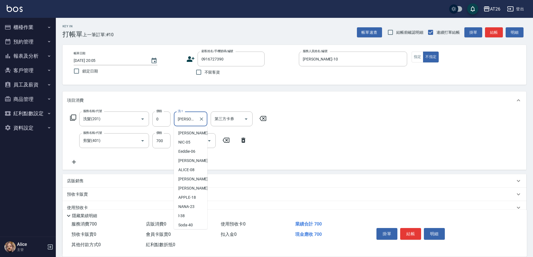
scroll to position [37, 0]
click at [185, 119] on input "[PERSON_NAME]-46" at bounding box center [186, 119] width 20 height 10
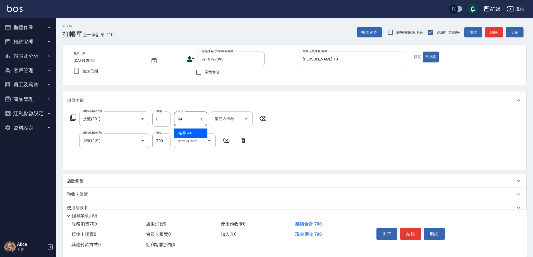
type input "祐希-44"
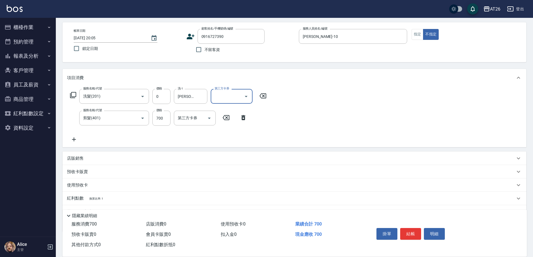
scroll to position [51, 0]
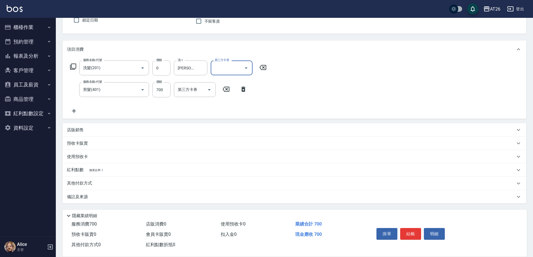
click at [99, 183] on div "其他付款方式" at bounding box center [291, 183] width 448 height 6
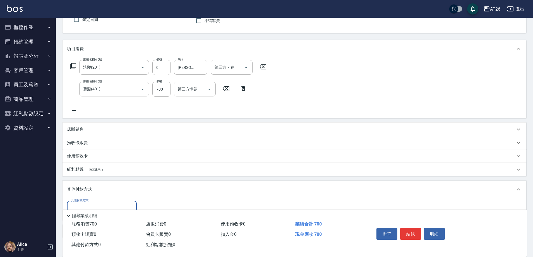
scroll to position [86, 0]
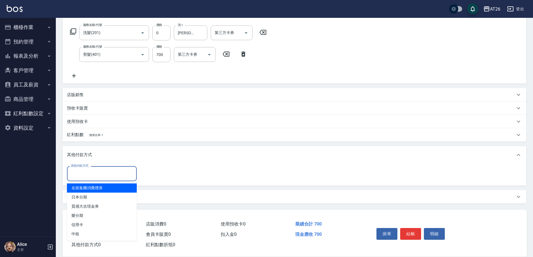
click at [96, 174] on input "其他付款方式" at bounding box center [101, 174] width 65 height 10
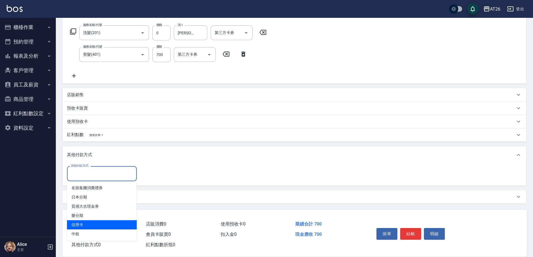
click at [98, 226] on span "信用卡" at bounding box center [102, 224] width 70 height 9
type input "信用卡"
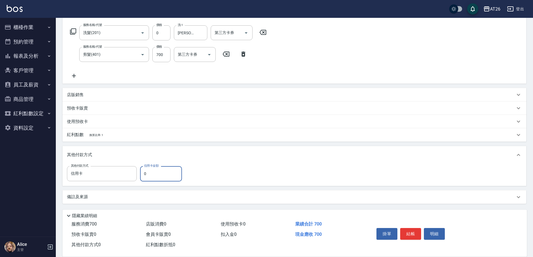
click at [156, 172] on input "0" at bounding box center [161, 173] width 42 height 15
type input "77"
type input "60"
type input "700"
type input "0"
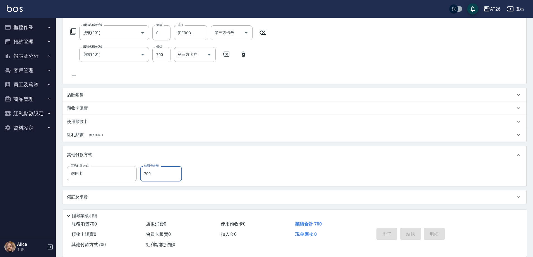
type input "2025/08/13 20:06"
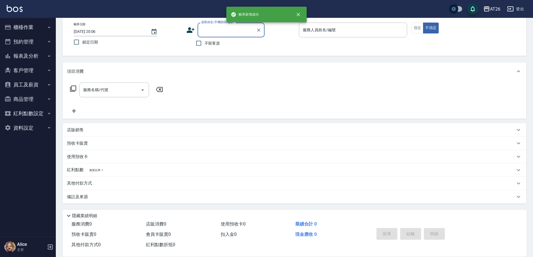
scroll to position [0, 0]
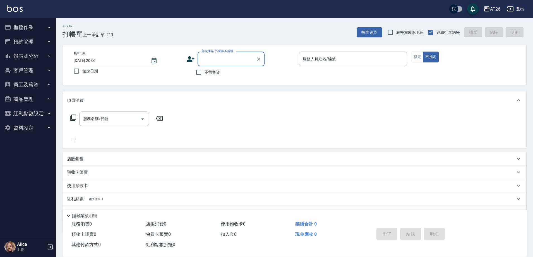
click at [32, 73] on button "客戶管理" at bounding box center [27, 70] width 51 height 15
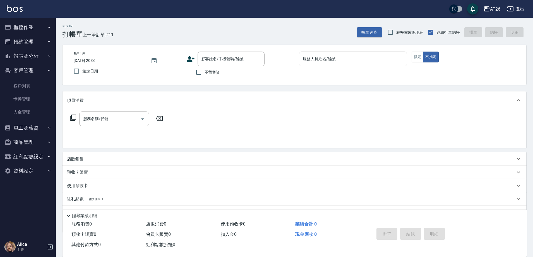
click at [32, 73] on button "客戶管理" at bounding box center [27, 70] width 51 height 15
click at [33, 59] on button "報表及分析" at bounding box center [27, 56] width 51 height 15
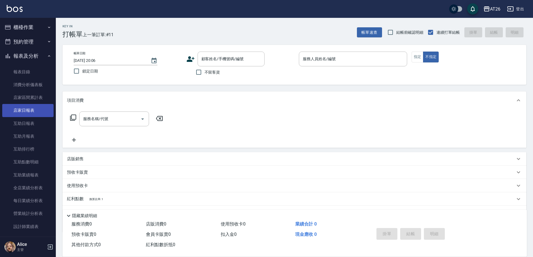
click at [30, 113] on link "店家日報表" at bounding box center [27, 110] width 51 height 13
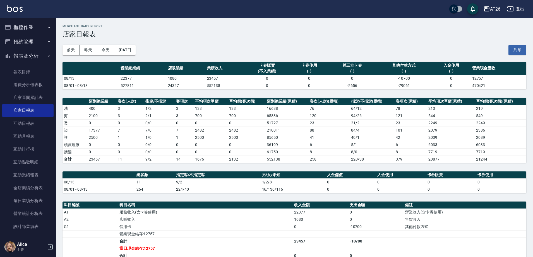
click at [29, 26] on button "櫃檯作業" at bounding box center [27, 27] width 51 height 15
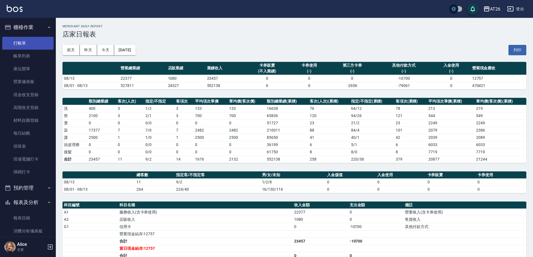
click at [28, 39] on link "打帳單" at bounding box center [27, 43] width 51 height 13
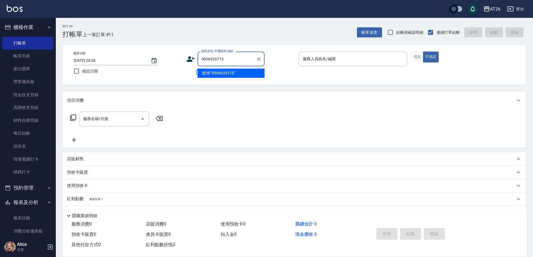
type input "0906929715"
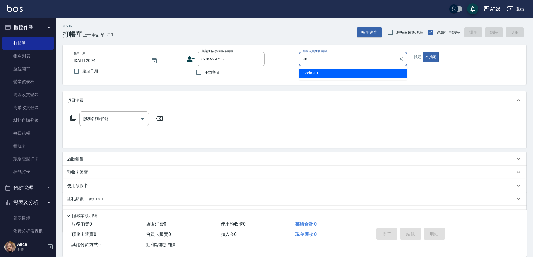
type input "Soda-40"
type button "false"
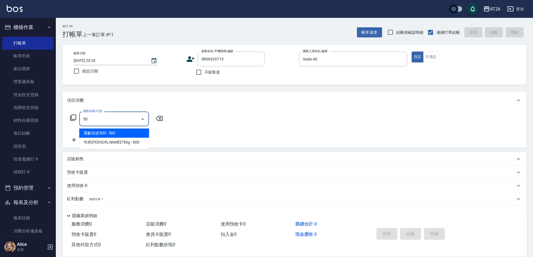
type input "501"
type input "120"
type input "染髮(501)"
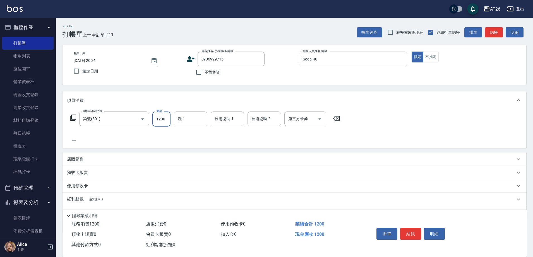
type input "1"
type input "0"
type input "168"
type input "10"
type input "1680"
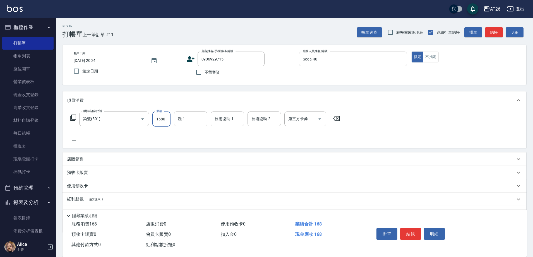
type input "160"
type input "1680"
type input "祐希-44"
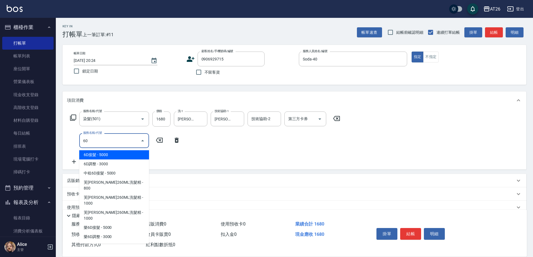
type input "601"
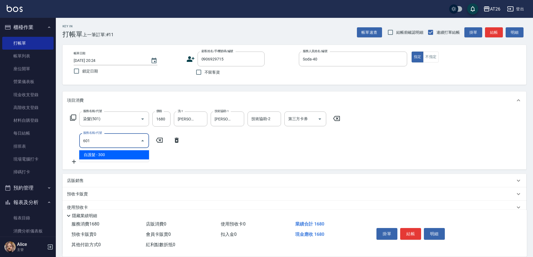
type input "190"
type input "自護髮(601)"
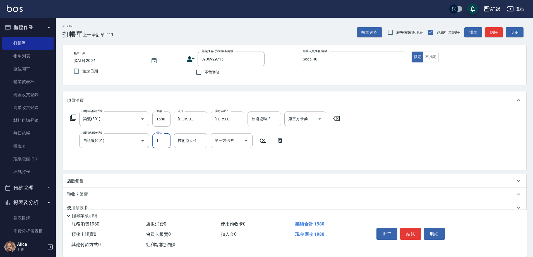
type input "12"
type input "160"
type input "120"
type input "180"
type input "1200"
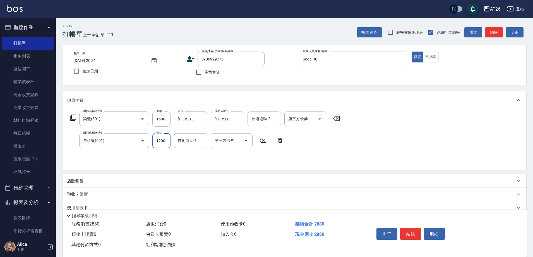
type input "280"
type input "1200"
type input "祐希-44"
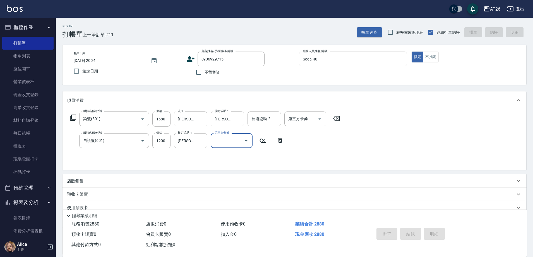
type input "2025/08/13 20:25"
type input "0"
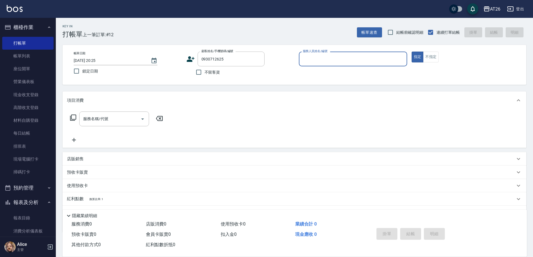
type input "0930712625"
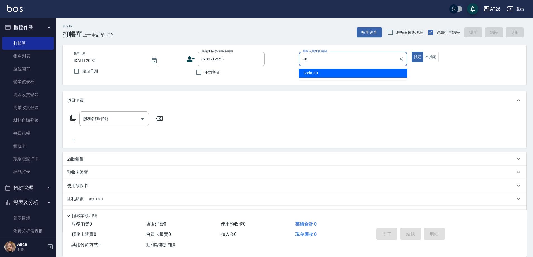
type input "Soda-40"
type button "true"
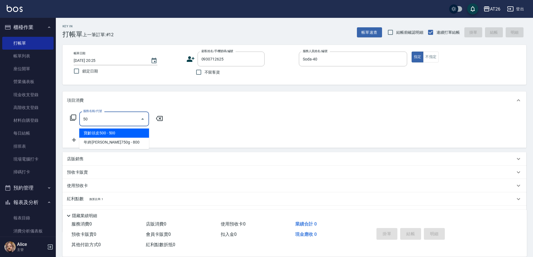
type input "501"
type input "120"
type input "染髮(501)"
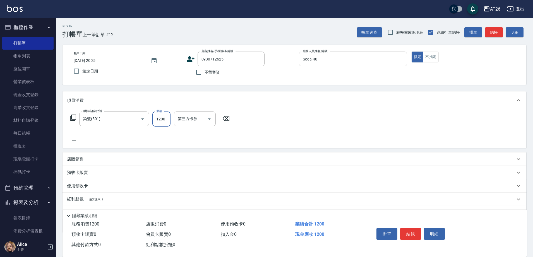
type input "2"
type input "0"
type input "288"
type input "20"
type input "2880"
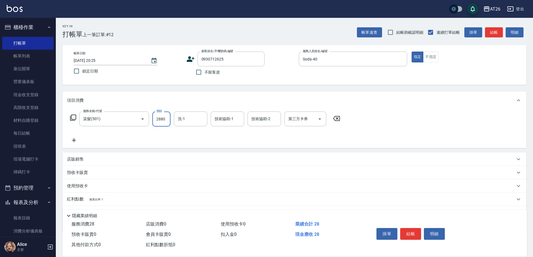
type input "280"
type input "2880"
type input "祐希-44"
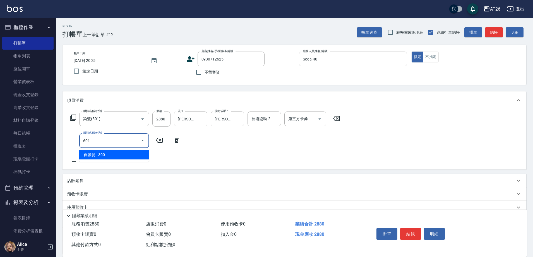
type input "601"
type input "310"
type input "自護髮(601)"
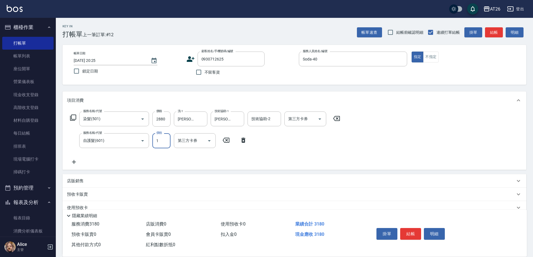
type input "12"
type input "280"
type input "120"
type input "400"
type input "1200"
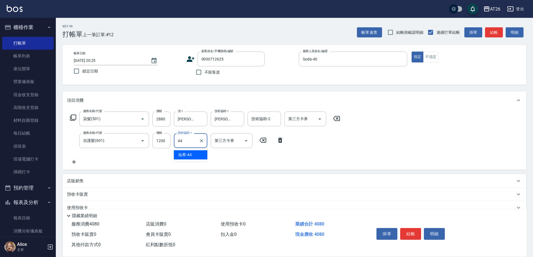
type input "祐希-44"
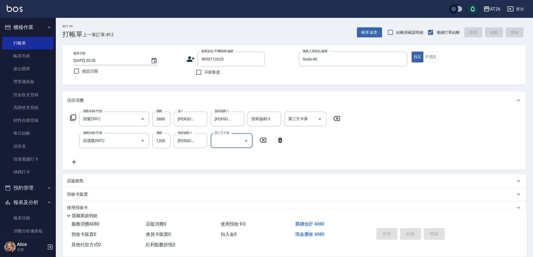
type input "0"
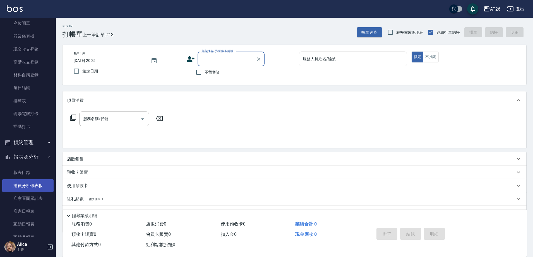
scroll to position [105, 0]
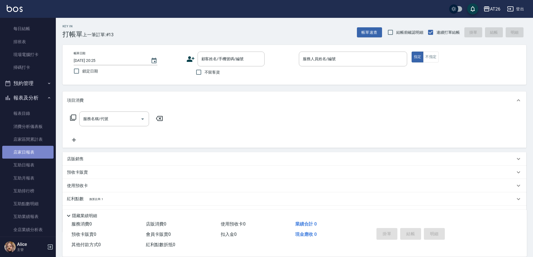
click at [31, 148] on link "店家日報表" at bounding box center [27, 152] width 51 height 13
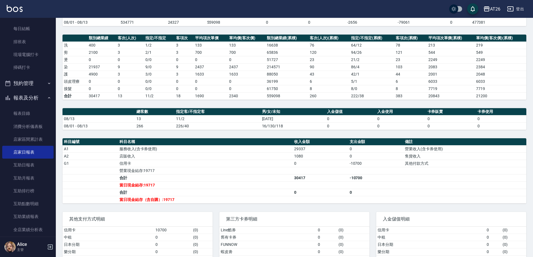
scroll to position [90, 0]
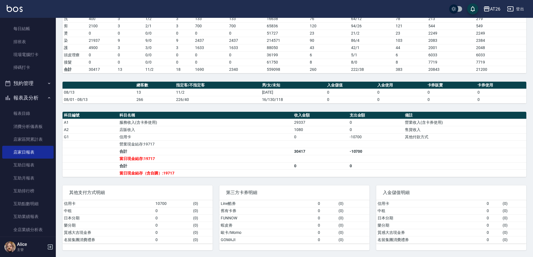
click at [194, 132] on td "店販收入" at bounding box center [205, 129] width 175 height 7
click at [35, 98] on button "報表及分析" at bounding box center [27, 98] width 51 height 15
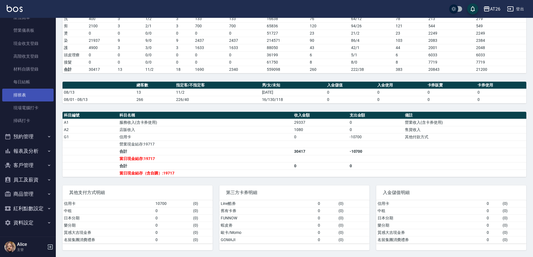
scroll to position [51, 0]
click at [42, 178] on button "員工及薪資" at bounding box center [27, 180] width 51 height 15
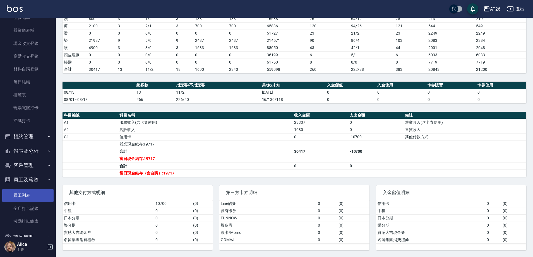
click at [37, 194] on link "員工列表" at bounding box center [27, 195] width 51 height 13
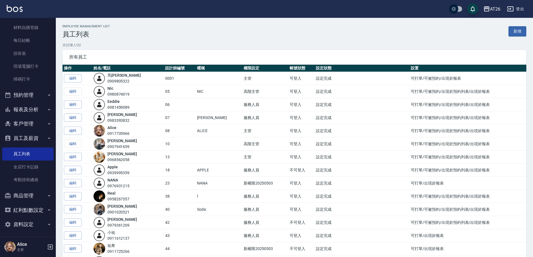
scroll to position [95, 0]
click at [35, 196] on button "商品管理" at bounding box center [27, 194] width 51 height 15
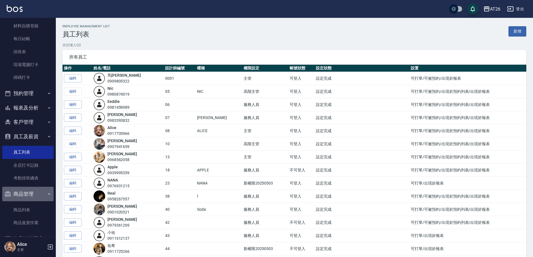
click at [35, 197] on button "商品管理" at bounding box center [27, 194] width 51 height 15
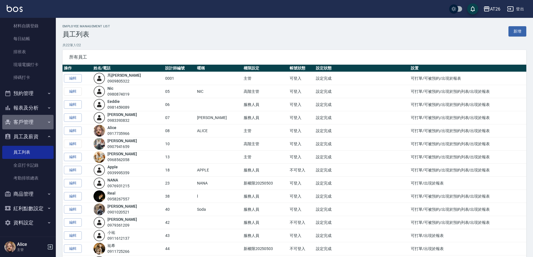
click at [34, 119] on button "客戶管理" at bounding box center [27, 122] width 51 height 15
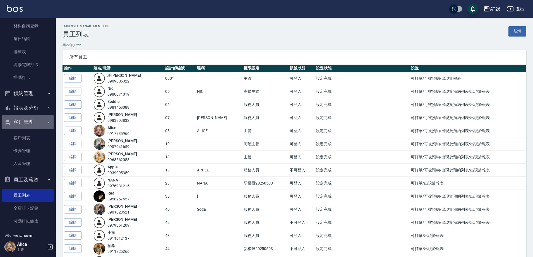
click at [34, 119] on button "客戶管理" at bounding box center [27, 122] width 51 height 15
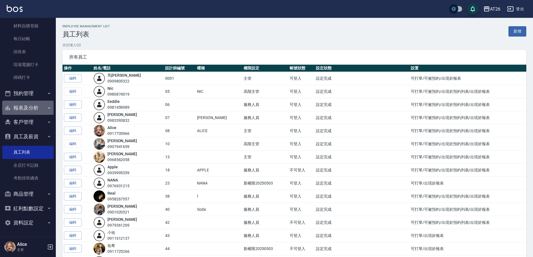
click at [35, 105] on button "報表及分析" at bounding box center [27, 108] width 51 height 15
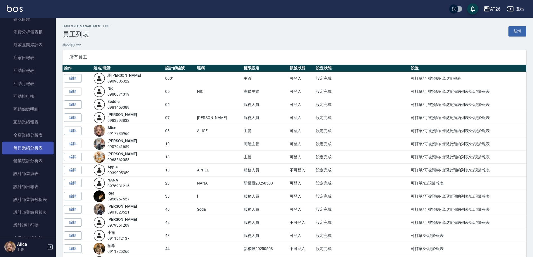
scroll to position [0, 0]
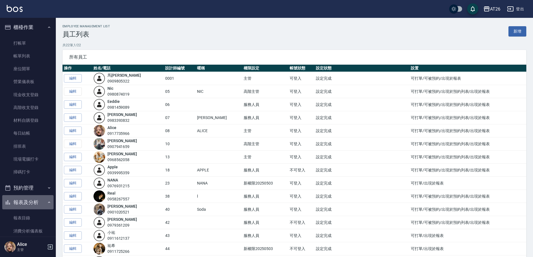
click at [36, 202] on button "報表及分析" at bounding box center [27, 202] width 51 height 15
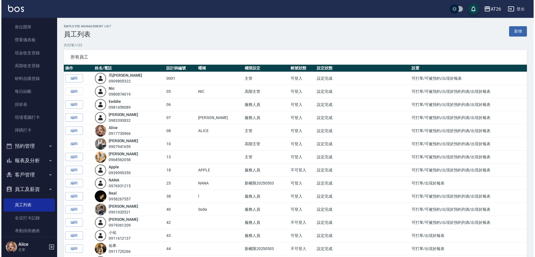
scroll to position [95, 0]
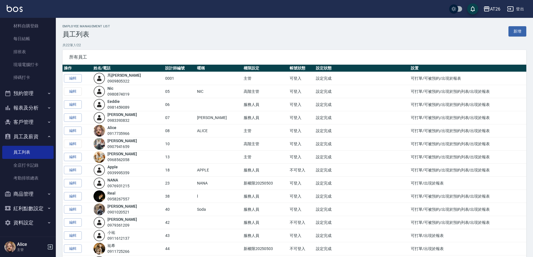
click at [127, 119] on div "0983393832" at bounding box center [122, 121] width 30 height 6
click at [34, 206] on button "紅利點數設定" at bounding box center [27, 208] width 51 height 15
click at [34, 208] on button "紅利點數設定" at bounding box center [27, 208] width 51 height 15
click at [34, 119] on button "客戶管理" at bounding box center [27, 122] width 51 height 15
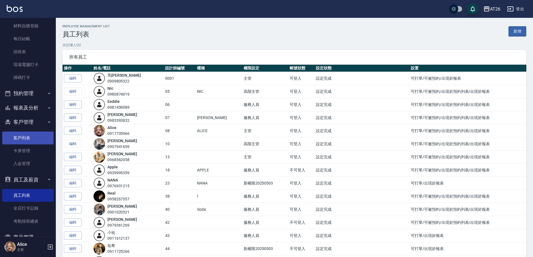
click at [35, 140] on link "客戶列表" at bounding box center [27, 138] width 51 height 13
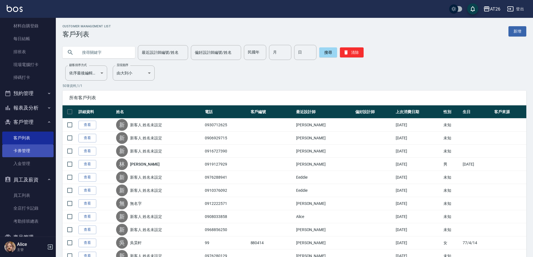
click at [30, 153] on link "卡券管理" at bounding box center [27, 150] width 51 height 13
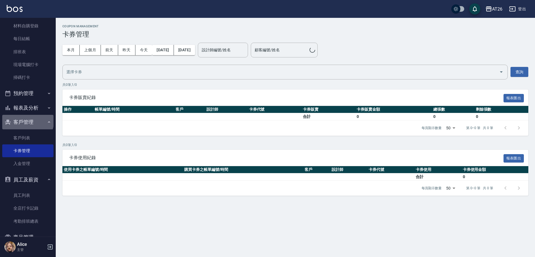
click at [27, 121] on button "客戶管理" at bounding box center [27, 122] width 51 height 15
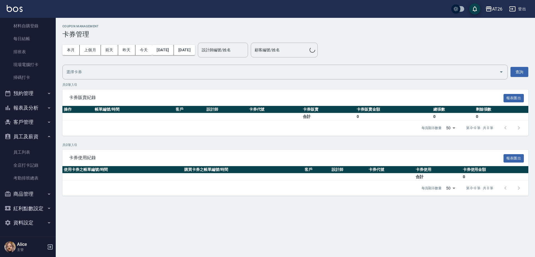
click at [28, 108] on button "報表及分析" at bounding box center [27, 108] width 51 height 15
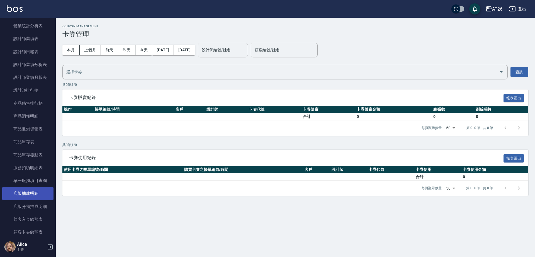
scroll to position [339, 0]
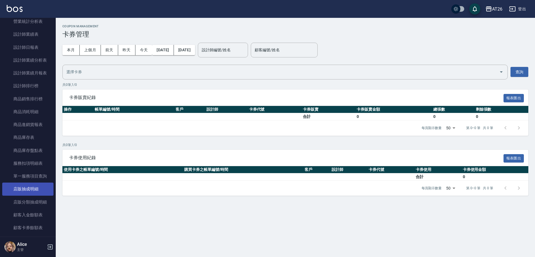
click at [38, 191] on link "店販抽成明細" at bounding box center [27, 189] width 51 height 13
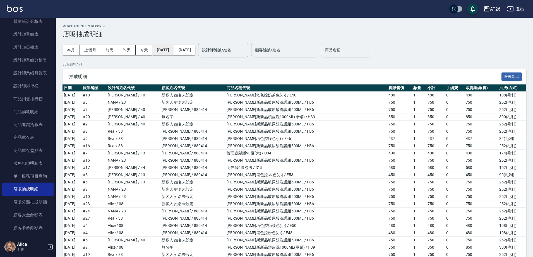
click at [165, 47] on button "2025/08/01" at bounding box center [162, 50] width 21 height 10
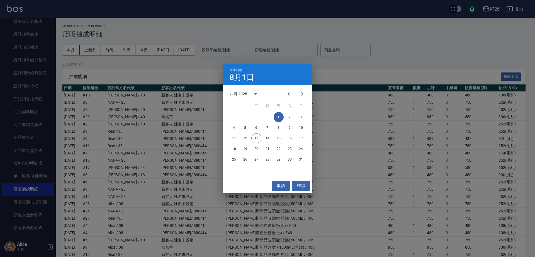
click at [135, 66] on div "選擇日期 8月1日 八月 2025 一 二 三 四 五 六 日 1 2 3 4 5 6 7 8 9 10 11 12 13 14 15 16 17 18 19…" at bounding box center [267, 128] width 535 height 257
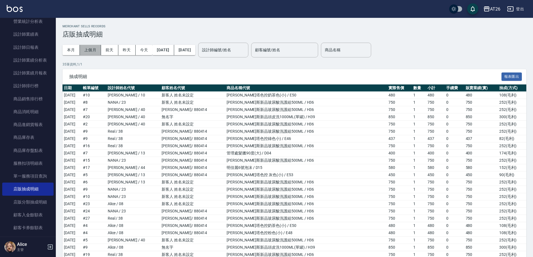
click at [89, 48] on button "上個月" at bounding box center [90, 50] width 21 height 10
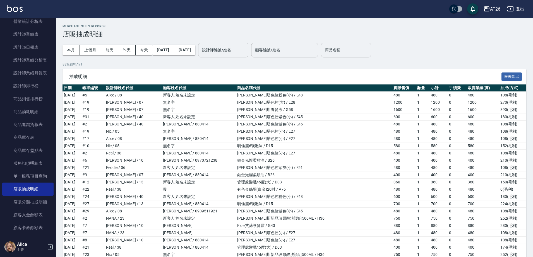
click at [244, 50] on input "設計師編號/姓名" at bounding box center [223, 50] width 45 height 10
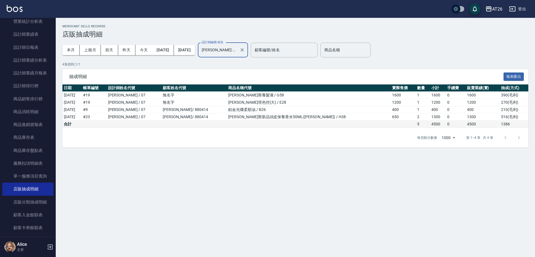
type input "[PERSON_NAME]-07"
drag, startPoint x: 496, startPoint y: 125, endPoint x: 508, endPoint y: 126, distance: 12.6
click at [508, 126] on td "1386" at bounding box center [514, 124] width 29 height 7
click at [513, 125] on td "1386" at bounding box center [514, 124] width 29 height 7
drag, startPoint x: 493, startPoint y: 114, endPoint x: 496, endPoint y: 117, distance: 4.2
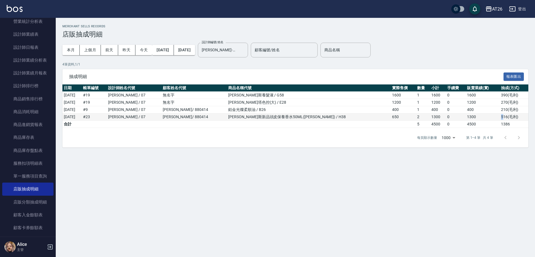
click at [496, 117] on tr "2025/07/25 # 23 Adam / 07 吳昊軒 / 880414 喬娜斯新品頭皮保養香水50ML(橘) / H38 650 2 1300 0 13…" at bounding box center [295, 117] width 466 height 7
click at [500, 117] on td "516 ( 毛利 )" at bounding box center [514, 117] width 29 height 7
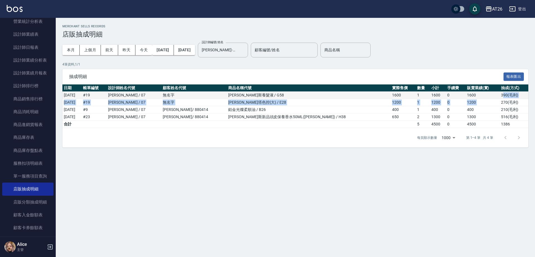
drag, startPoint x: 495, startPoint y: 103, endPoint x: 496, endPoint y: 97, distance: 7.2
click at [496, 97] on tbody "2025/07/02 # 19 Adam / 07 無名字 喬娜斯養髮液 / G58 1600 1 1600 0 1600 390 ( 毛利 ) 2025/0…" at bounding box center [295, 110] width 466 height 36
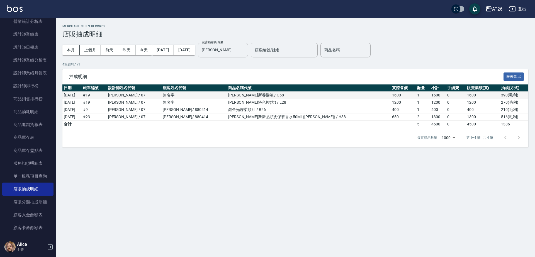
click at [500, 97] on td "390 ( 毛利 )" at bounding box center [514, 95] width 29 height 7
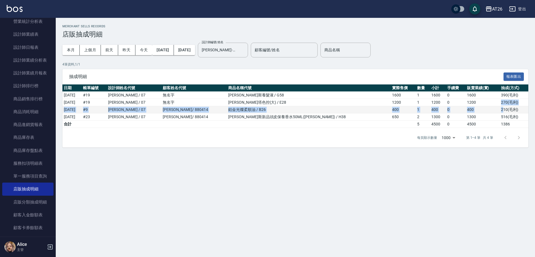
drag, startPoint x: 495, startPoint y: 102, endPoint x: 498, endPoint y: 108, distance: 7.3
click at [498, 108] on tbody "2025/07/02 # 19 Adam / 07 無名字 喬娜斯養髮液 / G58 1600 1 1600 0 1600 390 ( 毛利 ) 2025/0…" at bounding box center [295, 110] width 466 height 36
click at [500, 103] on td "270 ( 毛利 )" at bounding box center [514, 102] width 29 height 7
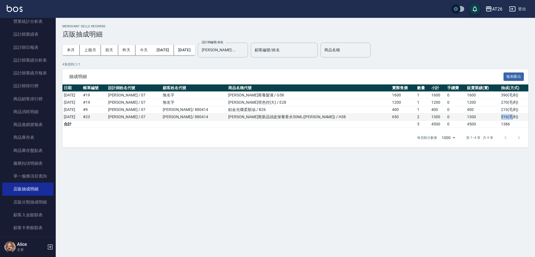
drag, startPoint x: 497, startPoint y: 117, endPoint x: 508, endPoint y: 118, distance: 10.9
click at [508, 118] on td "516 ( 毛利 )" at bounding box center [514, 117] width 29 height 7
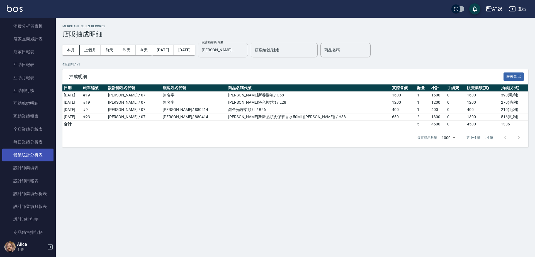
scroll to position [164, 0]
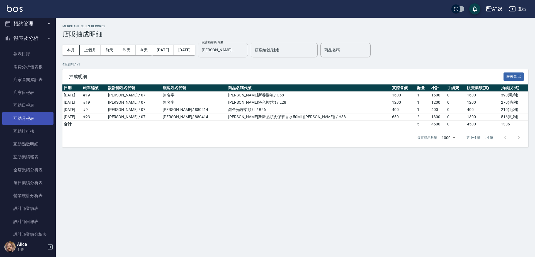
click at [36, 121] on link "互助月報表" at bounding box center [27, 118] width 51 height 13
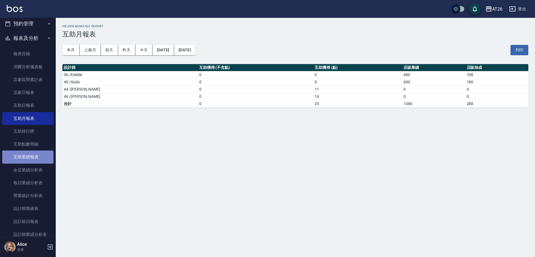
click at [36, 159] on link "互助業績報表" at bounding box center [27, 157] width 51 height 13
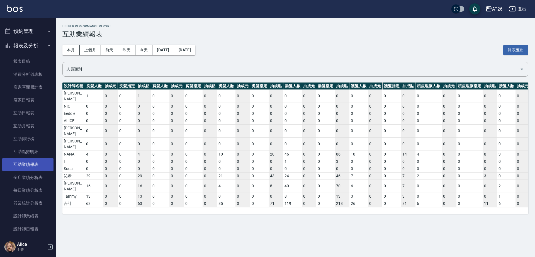
scroll to position [199, 0]
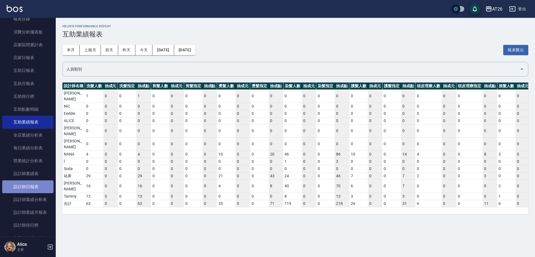
click at [34, 189] on link "設計師日報表" at bounding box center [27, 186] width 51 height 13
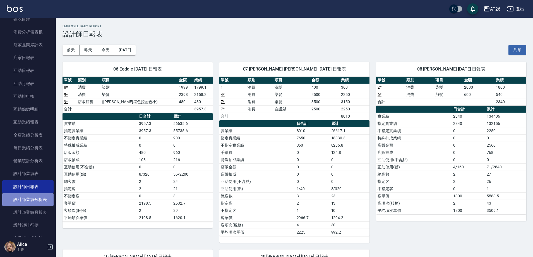
click at [39, 200] on link "設計師業績分析表" at bounding box center [27, 199] width 51 height 13
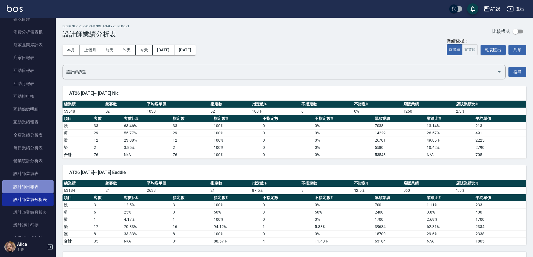
click at [36, 186] on link "設計師日報表" at bounding box center [27, 186] width 51 height 13
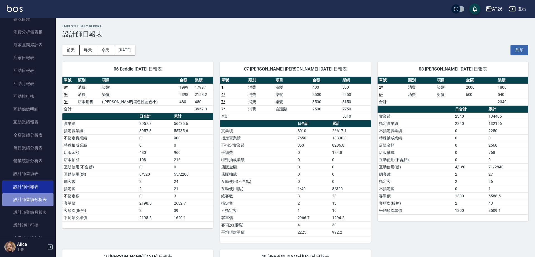
click at [37, 200] on link "設計師業績分析表" at bounding box center [27, 199] width 51 height 13
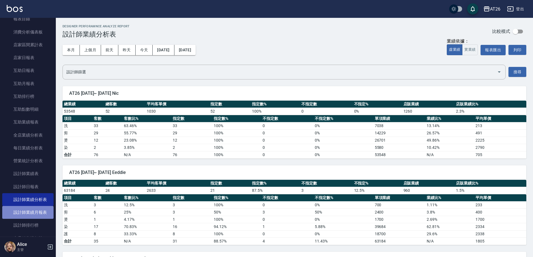
click at [38, 212] on link "設計師業績月報表" at bounding box center [27, 212] width 51 height 13
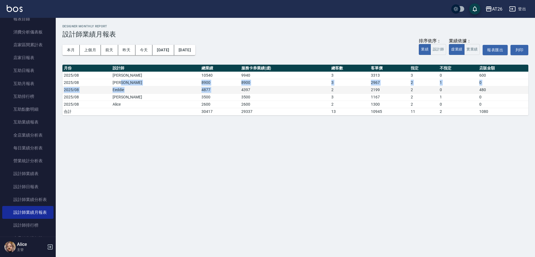
drag, startPoint x: 158, startPoint y: 81, endPoint x: 209, endPoint y: 87, distance: 51.9
click at [209, 87] on tbody "2025/08 小綾 10540 9940 3 3313 3 0 600 2025/08 Adam 8900 8900 3 2967 2 1 0 2025/0…" at bounding box center [295, 94] width 466 height 44
click at [202, 83] on td "8900" at bounding box center [220, 82] width 40 height 7
drag, startPoint x: 179, startPoint y: 88, endPoint x: 216, endPoint y: 93, distance: 37.7
click at [216, 93] on tbody "2025/08 小綾 10540 9940 3 3313 3 0 600 2025/08 Adam 8900 8900 3 2967 2 1 0 2025/0…" at bounding box center [295, 94] width 466 height 44
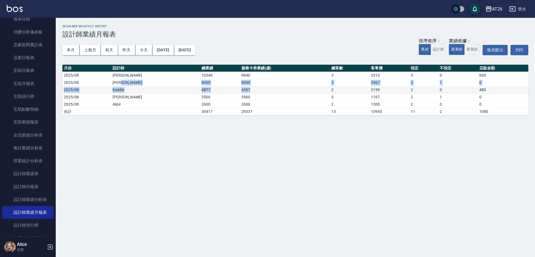
click at [240, 92] on td "4397" at bounding box center [285, 89] width 90 height 7
drag, startPoint x: 217, startPoint y: 84, endPoint x: 197, endPoint y: 81, distance: 20.8
click at [197, 81] on tr "2025/08 Adam 8900 8900 3 2967 2 1 0" at bounding box center [295, 82] width 466 height 7
click at [200, 84] on td "8900" at bounding box center [220, 82] width 40 height 7
click at [88, 48] on button "上個月" at bounding box center [90, 50] width 21 height 10
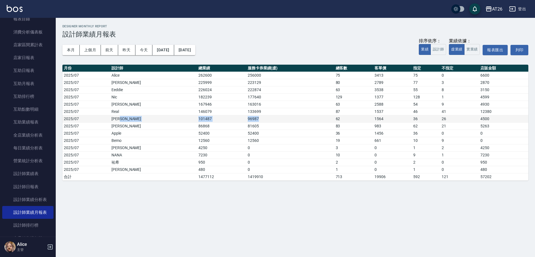
drag, startPoint x: 157, startPoint y: 122, endPoint x: 229, endPoint y: 119, distance: 71.7
click at [229, 119] on tr "2025/07 Adam 101487 96987 62 1564 36 26 4500" at bounding box center [295, 118] width 466 height 7
click at [247, 119] on td "96987" at bounding box center [291, 118] width 88 height 7
drag, startPoint x: 229, startPoint y: 117, endPoint x: 312, endPoint y: 118, distance: 82.3
click at [312, 118] on tr "2025/07 Adam 101487 96987 62 1564 36 26 4500" at bounding box center [295, 118] width 466 height 7
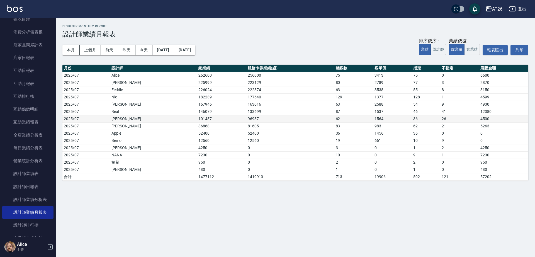
click at [308, 118] on td "96987" at bounding box center [291, 118] width 88 height 7
drag, startPoint x: 231, startPoint y: 120, endPoint x: 368, endPoint y: 119, distance: 136.7
click at [368, 119] on tr "2025/07 Adam 101487 96987 62 1564 36 26 4500" at bounding box center [295, 118] width 466 height 7
click at [373, 119] on td "1564" at bounding box center [392, 118] width 39 height 7
click at [474, 47] on button "實業績" at bounding box center [473, 49] width 16 height 11
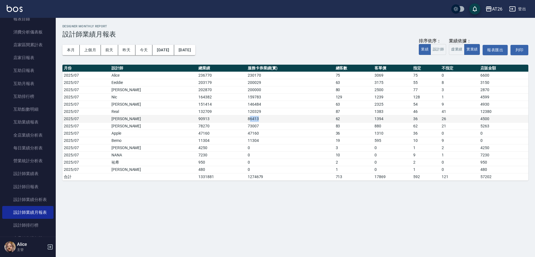
drag, startPoint x: 230, startPoint y: 119, endPoint x: 266, endPoint y: 121, distance: 36.1
click at [266, 121] on td "86413" at bounding box center [291, 118] width 88 height 7
drag, startPoint x: 371, startPoint y: 122, endPoint x: 487, endPoint y: 119, distance: 116.3
click at [487, 119] on tr "2025/07 Adam 90913 86413 62 1394 36 26 4500" at bounding box center [295, 118] width 466 height 7
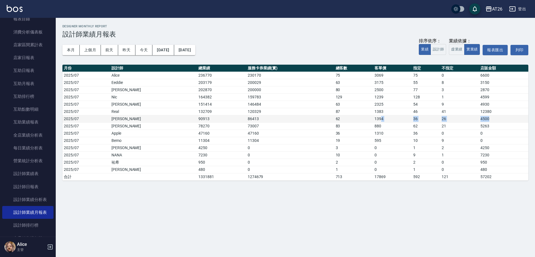
click at [487, 119] on td "4500" at bounding box center [503, 118] width 49 height 7
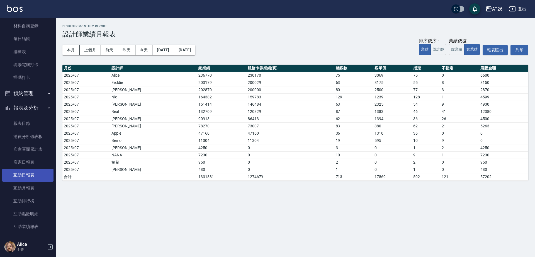
scroll to position [129, 0]
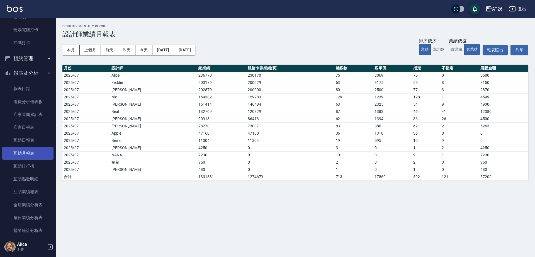
click at [31, 155] on link "互助月報表" at bounding box center [27, 153] width 51 height 13
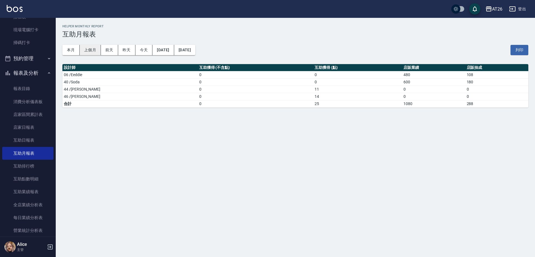
click at [90, 50] on button "上個月" at bounding box center [90, 50] width 21 height 10
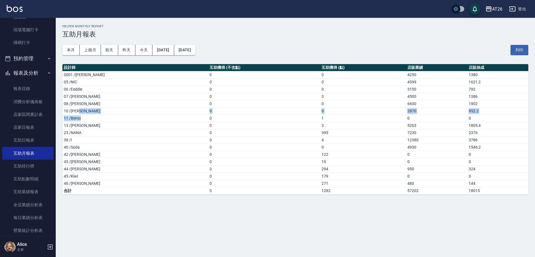
drag, startPoint x: 93, startPoint y: 115, endPoint x: 104, endPoint y: 112, distance: 12.0
click at [104, 112] on tbody "0001 /馬聖翔 0 0 4250 1380 05 /NIC 0 0 4599 1621.2 06 /Eeddie 0 0 3150 792 07 /ADA…" at bounding box center [295, 132] width 466 height 123
click at [108, 98] on td "07 /ADAM" at bounding box center [135, 96] width 146 height 7
drag, startPoint x: 306, startPoint y: 97, endPoint x: 377, endPoint y: 97, distance: 70.3
click at [377, 97] on td "3" at bounding box center [363, 96] width 86 height 7
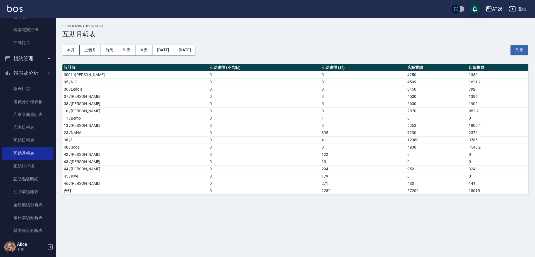
click at [406, 98] on td "4500" at bounding box center [436, 96] width 61 height 7
click at [435, 98] on td "4500" at bounding box center [436, 96] width 61 height 7
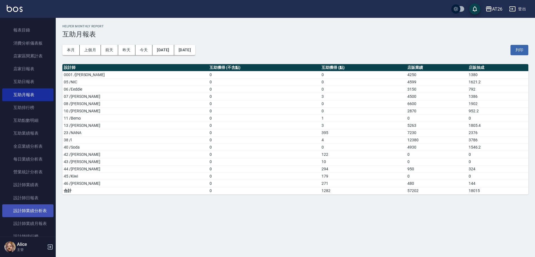
scroll to position [199, 0]
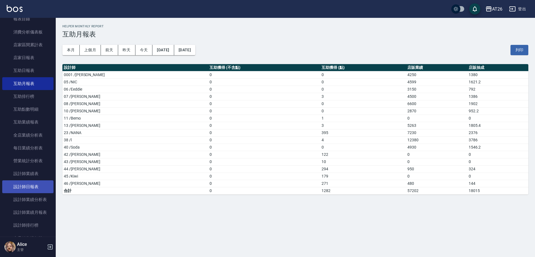
click at [40, 185] on link "設計師日報表" at bounding box center [27, 186] width 51 height 13
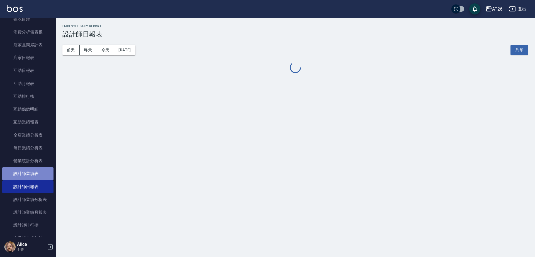
click at [40, 176] on link "設計師業績表" at bounding box center [27, 173] width 51 height 13
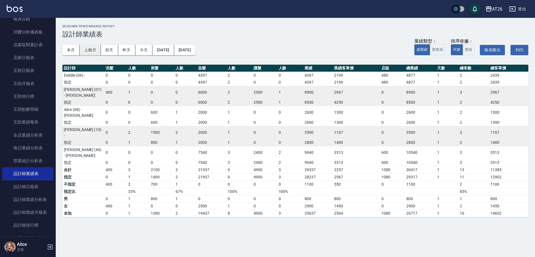
click at [92, 50] on button "上個月" at bounding box center [90, 50] width 21 height 10
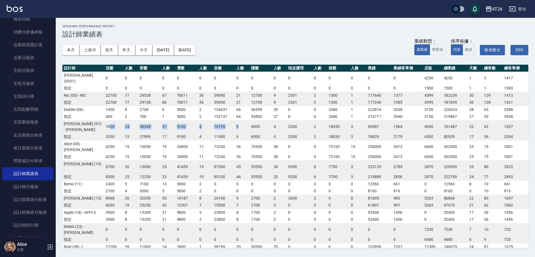
drag, startPoint x: 111, startPoint y: 120, endPoint x: 243, endPoint y: 122, distance: 132.8
click at [243, 122] on tbody "馬聖翔 (0001) 0 0 0 0 0 0 0 0 0 0 0 0 0 0 0 0 4250 4250 1 3 1417 指定 0 0 0 0 0 0 0 …" at bounding box center [295, 189] width 466 height 234
click at [243, 133] on td "6" at bounding box center [242, 136] width 15 height 7
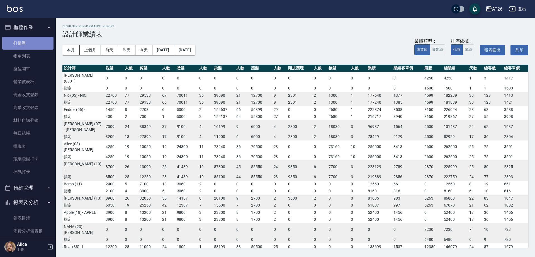
click at [30, 46] on link "打帳單" at bounding box center [27, 43] width 51 height 13
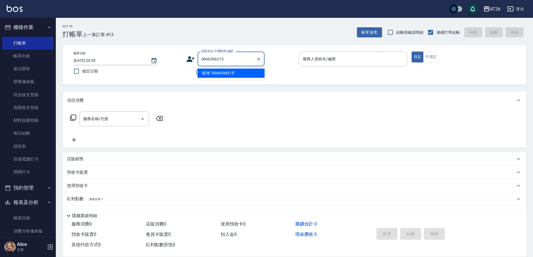
type input "0966396215"
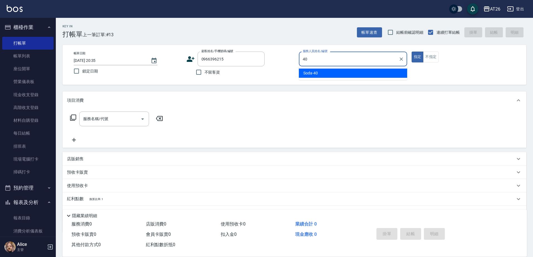
type input "Soda-40"
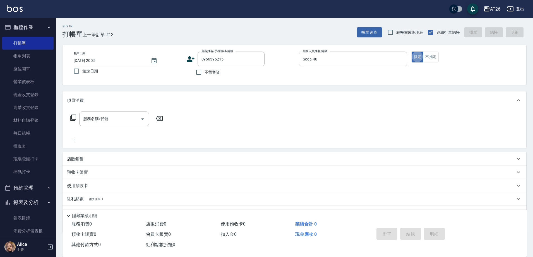
type button "true"
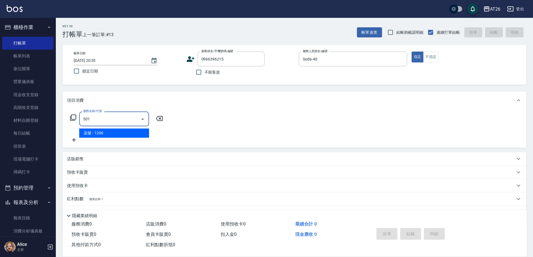
type input "染髮(501)"
type input "120"
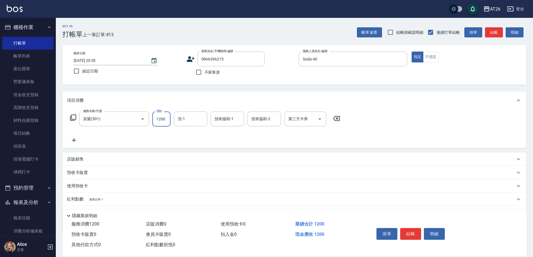
type input "2"
type input "0"
type input "218"
type input "20"
type input "2180"
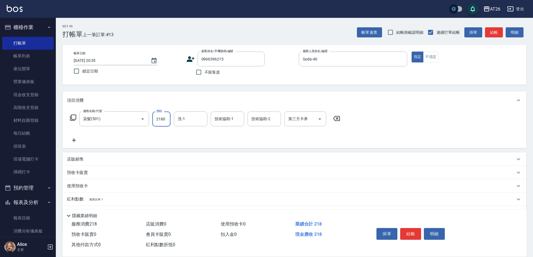
type input "210"
type input "2180"
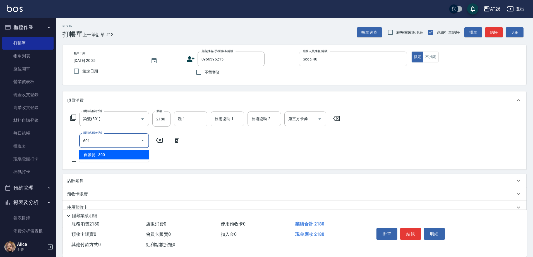
type input "601"
type input "240"
type input "自護髮(601)"
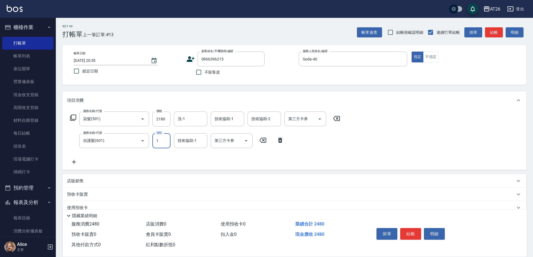
type input "15"
type input "210"
type input "150"
type input "230"
type input "1500"
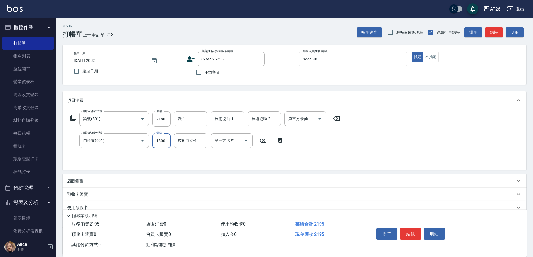
type input "360"
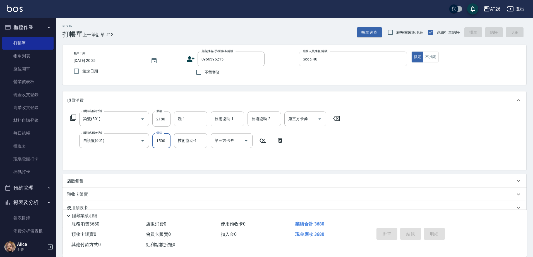
type input "0"
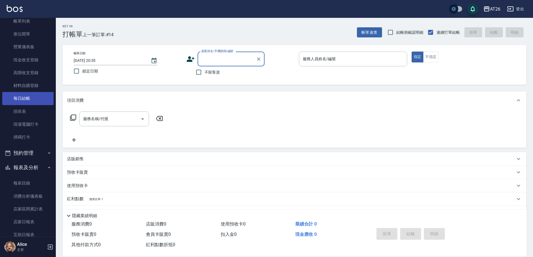
scroll to position [139, 0]
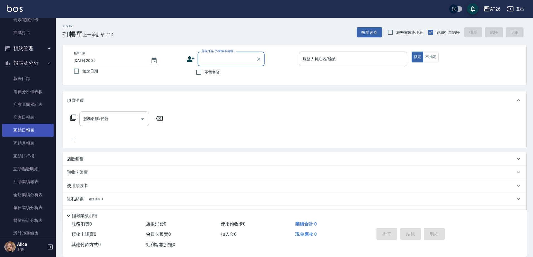
click at [30, 134] on link "互助日報表" at bounding box center [27, 130] width 51 height 13
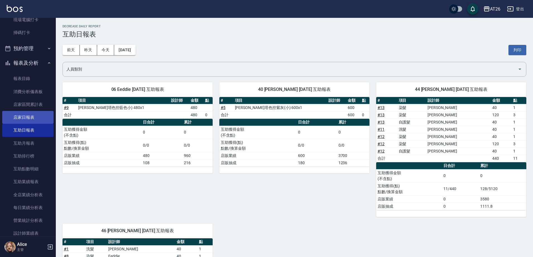
click at [27, 121] on link "店家日報表" at bounding box center [27, 117] width 51 height 13
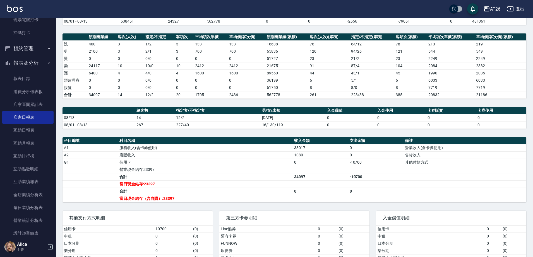
scroll to position [90, 0]
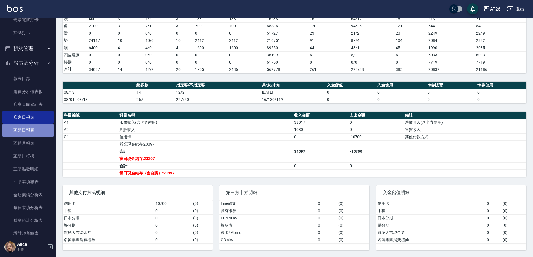
click at [28, 134] on link "互助日報表" at bounding box center [27, 130] width 51 height 13
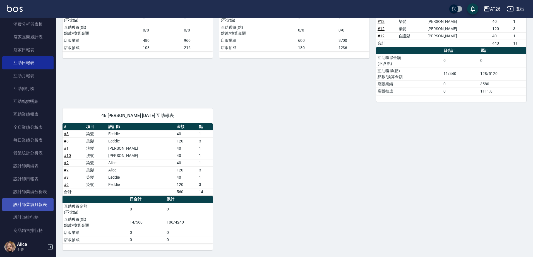
scroll to position [209, 0]
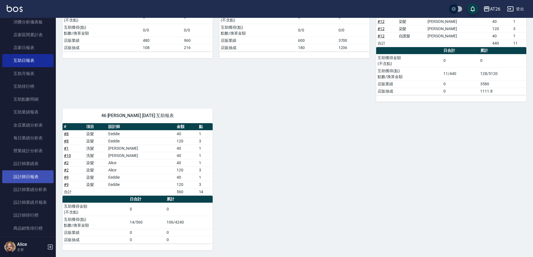
click at [29, 177] on link "設計師日報表" at bounding box center [27, 176] width 51 height 13
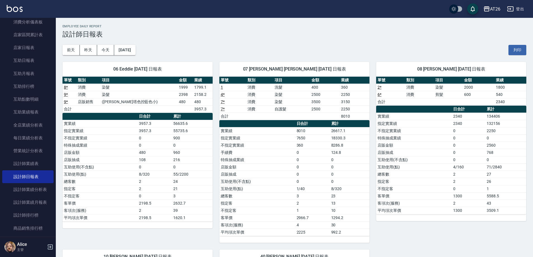
click at [255, 49] on div "前天 昨天 今天 2025/08/13 列印" at bounding box center [294, 50] width 464 height 24
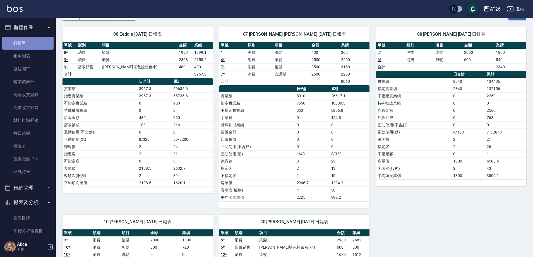
click at [29, 46] on link "打帳單" at bounding box center [27, 43] width 51 height 13
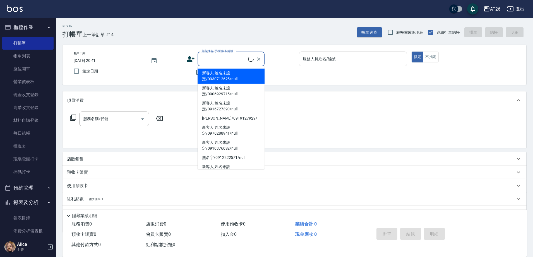
click at [227, 60] on input "顧客姓名/手機號碼/編號" at bounding box center [224, 59] width 48 height 10
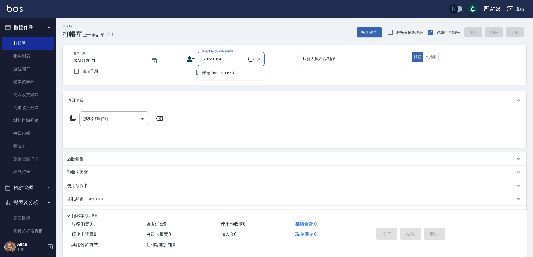
type input "王佩珮/0900410648/null"
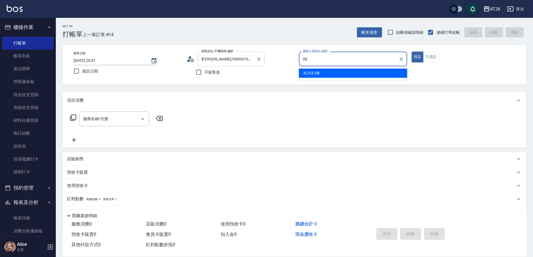
type input "ALICE-08"
type button "true"
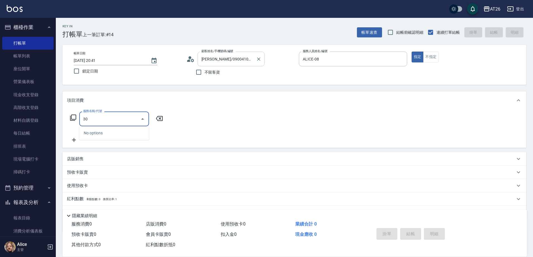
type input "301"
type input "120"
type input "燙髮(301)"
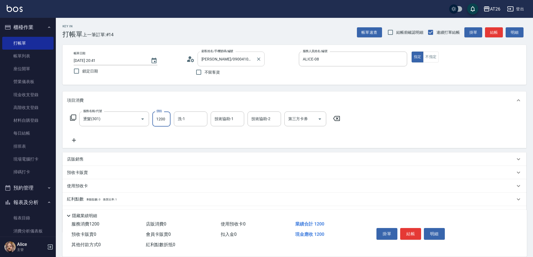
type input "2"
type input "0"
type input "240"
type input "20"
type input "2400"
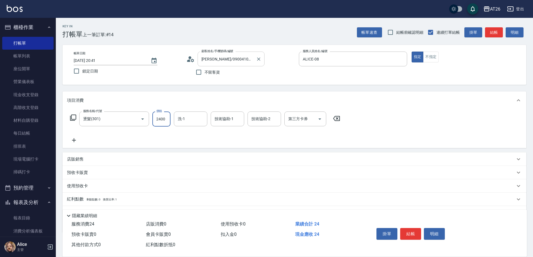
type input "240"
type input "2400"
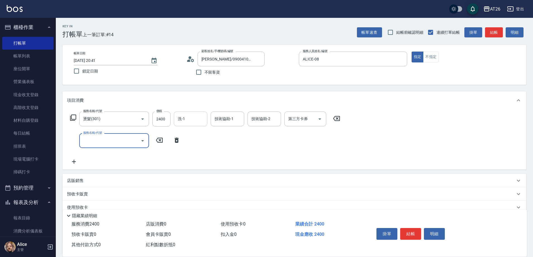
click at [188, 112] on div "洗-1" at bounding box center [190, 119] width 33 height 15
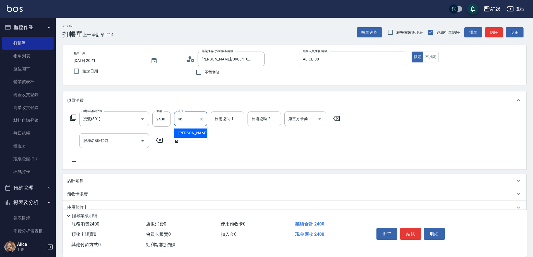
type input "[PERSON_NAME]-46"
click at [109, 144] on input "服務名稱/代號" at bounding box center [110, 141] width 56 height 10
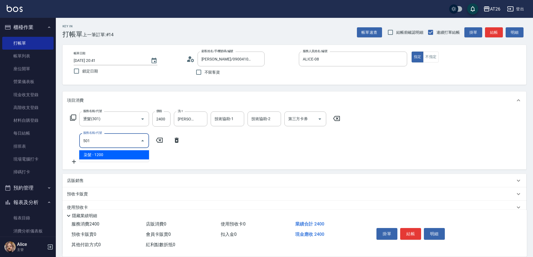
type input "501"
type input "360"
type input "染髮(501)"
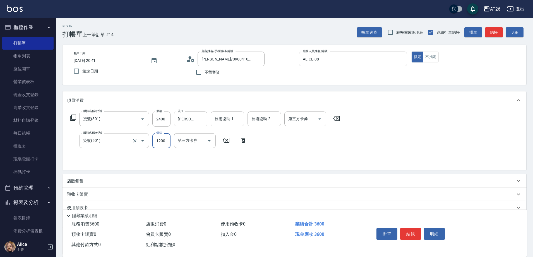
type input "2"
type input "240"
type input "20"
type input "260"
type input "2000"
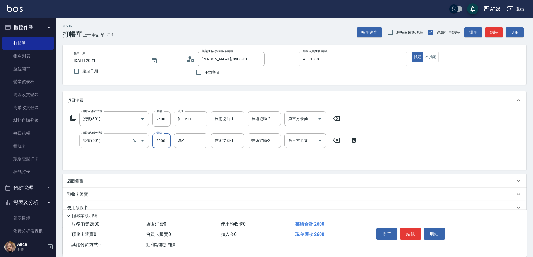
type input "440"
type input "2000"
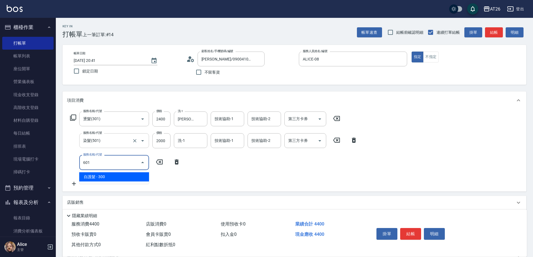
type input "601"
type input "470"
type input "自護髮(601)"
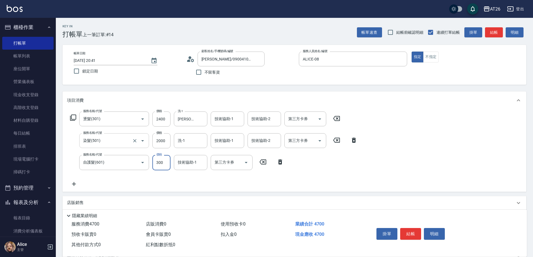
type input "2"
type input "440"
type input "250"
type input "690"
type input "2500"
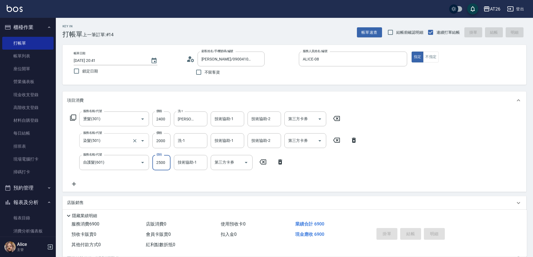
type input "2025/08/13 20:42"
type input "0"
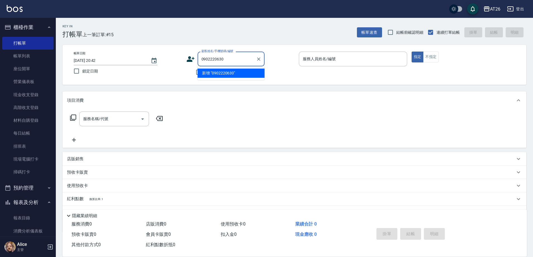
type input "0902220630"
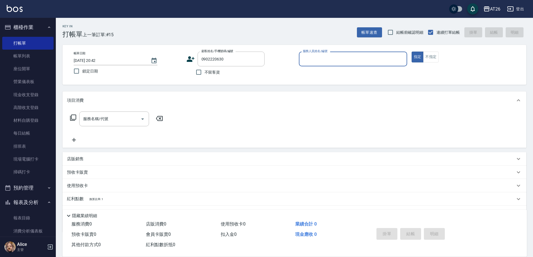
type input "0"
type input "無名字/0902220630/null"
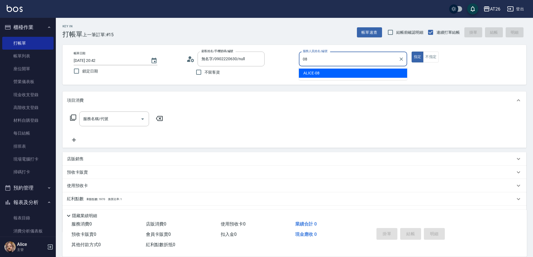
type input "ALICE-08"
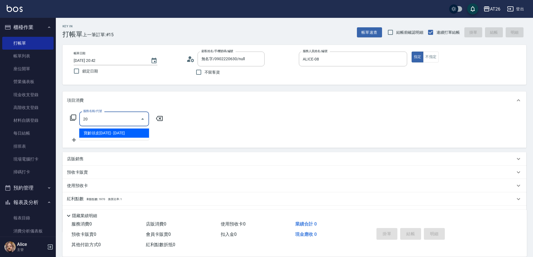
type input "201"
type input "20"
type input "洗髮(201)"
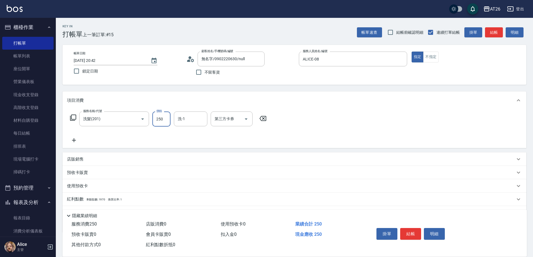
type input "5"
type input "0"
type input "500"
type input "50"
type input "500"
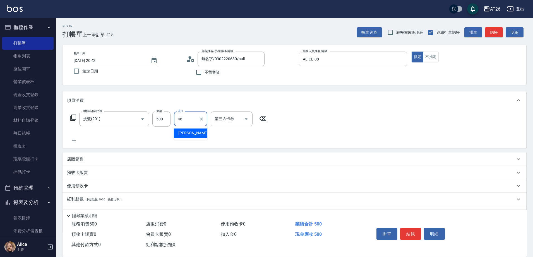
type input "[PERSON_NAME]-46"
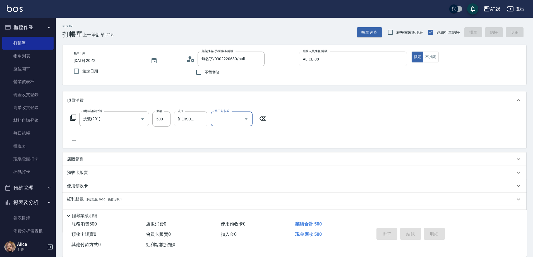
type input "0"
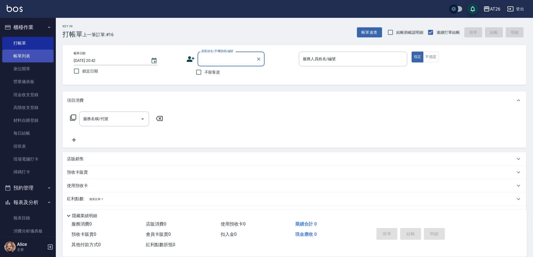
click at [23, 57] on link "帳單列表" at bounding box center [27, 56] width 51 height 13
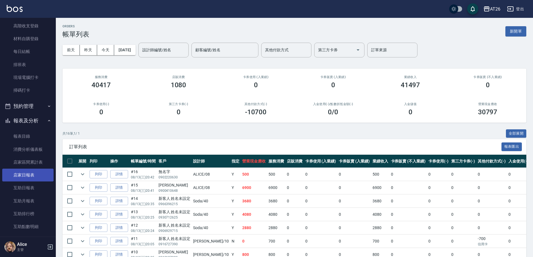
scroll to position [139, 0]
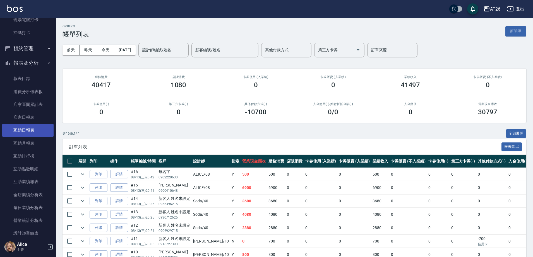
click at [30, 132] on link "互助日報表" at bounding box center [27, 130] width 51 height 13
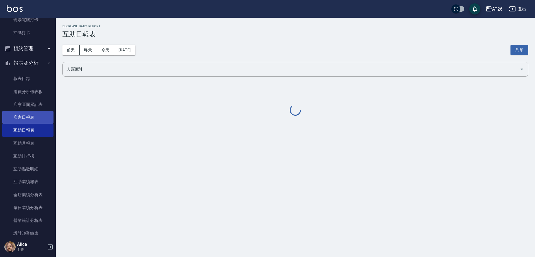
click at [31, 121] on link "店家日報表" at bounding box center [27, 117] width 51 height 13
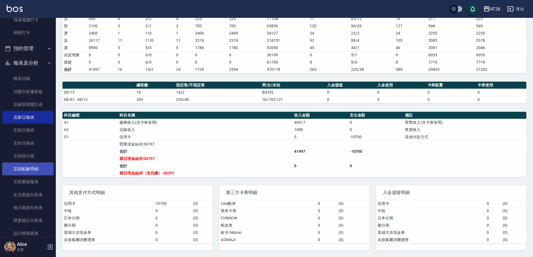
scroll to position [174, 0]
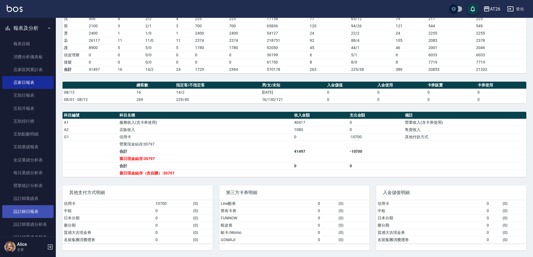
click at [31, 207] on link "設計師日報表" at bounding box center [27, 211] width 51 height 13
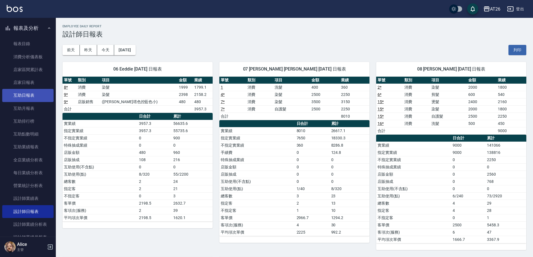
click at [31, 95] on link "互助日報表" at bounding box center [27, 95] width 51 height 13
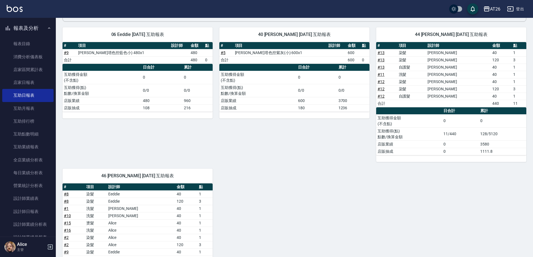
scroll to position [130, 0]
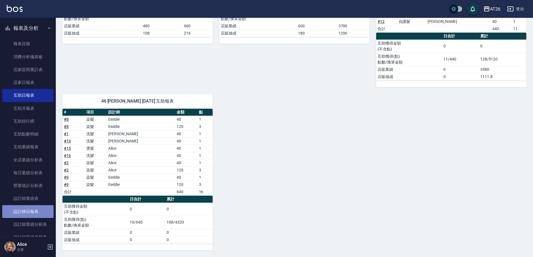
click at [28, 206] on link "設計師日報表" at bounding box center [27, 211] width 51 height 13
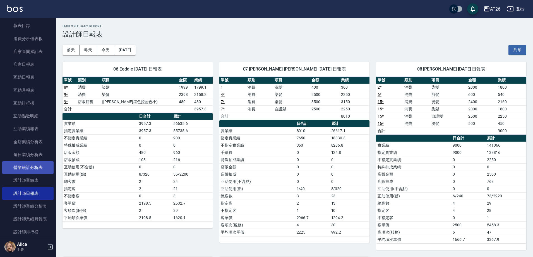
scroll to position [209, 0]
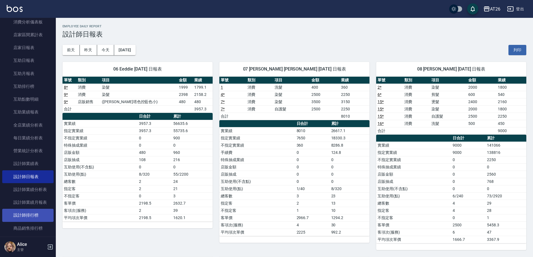
click at [35, 214] on link "設計師排行榜" at bounding box center [27, 215] width 51 height 13
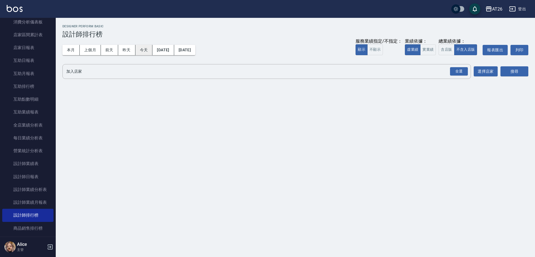
click at [149, 51] on button "今天" at bounding box center [144, 50] width 17 height 10
click at [428, 49] on button "實業績" at bounding box center [429, 49] width 16 height 11
click at [458, 72] on div "全選" at bounding box center [459, 71] width 18 height 9
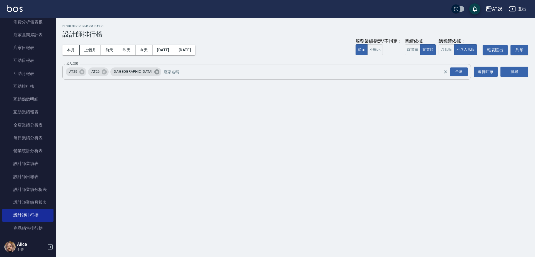
click at [155, 71] on icon at bounding box center [157, 71] width 5 height 5
click at [84, 72] on icon at bounding box center [81, 71] width 5 height 5
click at [510, 71] on button "搜尋" at bounding box center [515, 72] width 28 height 10
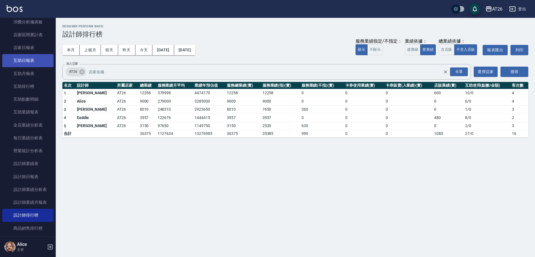
click at [25, 62] on link "互助日報表" at bounding box center [27, 60] width 51 height 13
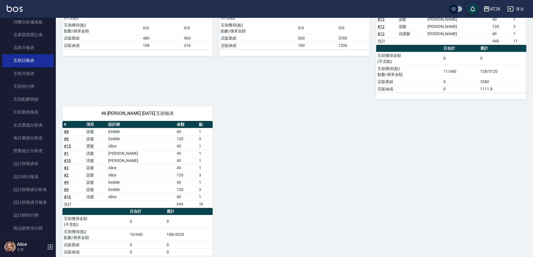
scroll to position [130, 0]
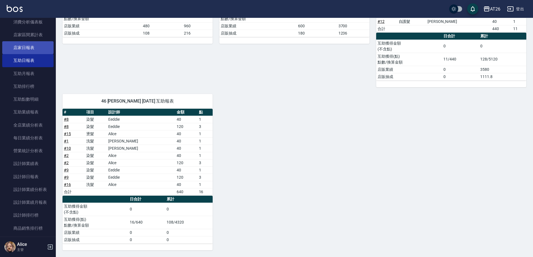
click at [27, 50] on link "店家日報表" at bounding box center [27, 47] width 51 height 13
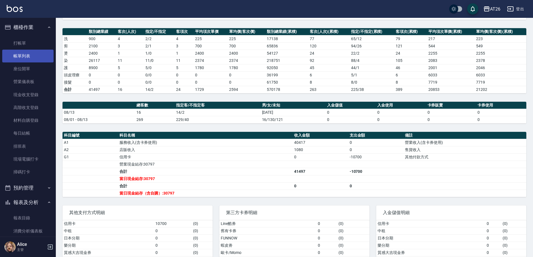
click at [28, 54] on link "帳單列表" at bounding box center [27, 56] width 51 height 13
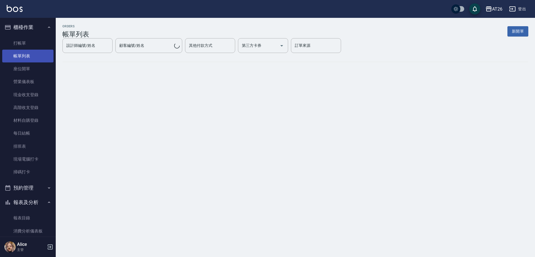
click at [16, 53] on link "帳單列表" at bounding box center [27, 56] width 51 height 13
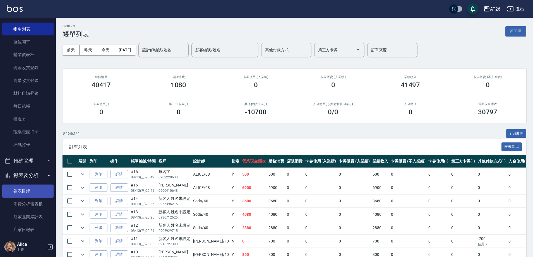
scroll to position [105, 0]
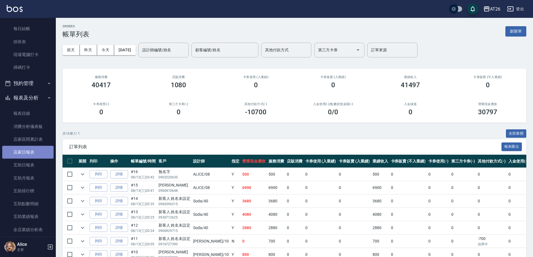
click at [29, 152] on link "店家日報表" at bounding box center [27, 152] width 51 height 13
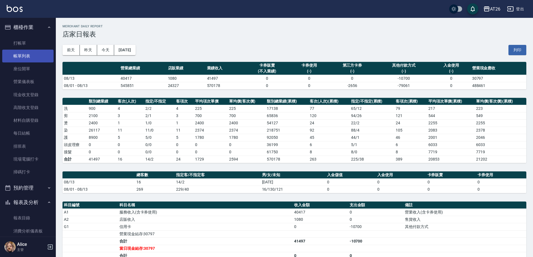
click at [25, 57] on link "帳單列表" at bounding box center [27, 56] width 51 height 13
click at [27, 48] on link "打帳單" at bounding box center [27, 43] width 51 height 13
click at [26, 53] on link "帳單列表" at bounding box center [27, 56] width 51 height 13
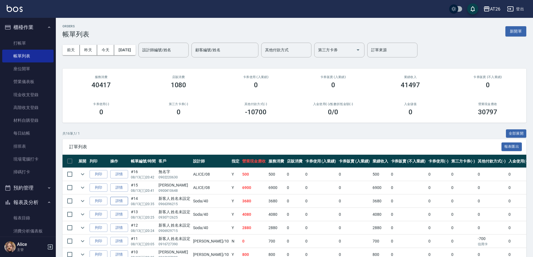
click at [118, 199] on link "詳情" at bounding box center [119, 201] width 18 height 9
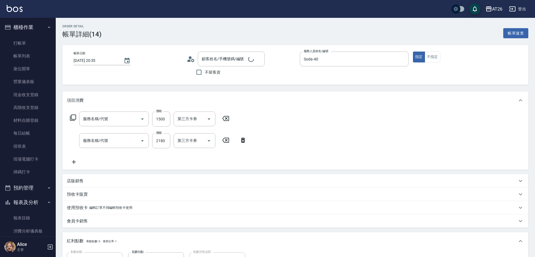
type input "2025/08/13 20:35"
type input "Soda-40"
type input "360"
type input "新客人 姓名未設定/0966396215/null"
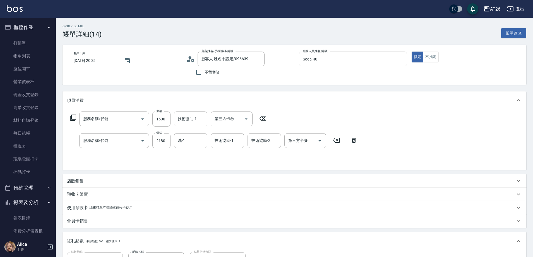
type input "自護髮(601)"
type input "染髮(501)"
click at [115, 184] on div "店販銷售" at bounding box center [294, 180] width 464 height 13
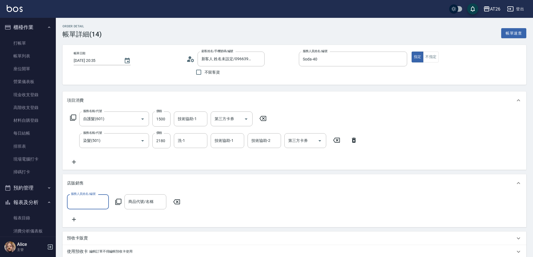
click at [98, 202] on input "服務人員姓名/編號" at bounding box center [87, 202] width 37 height 10
type input "Soda-40"
type input "ㄅ"
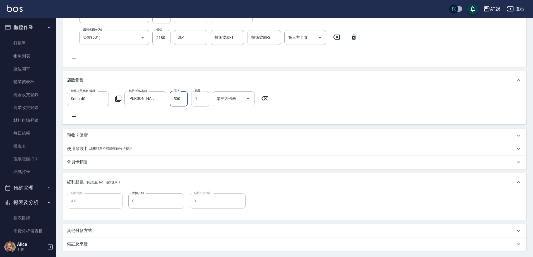
scroll to position [163, 0]
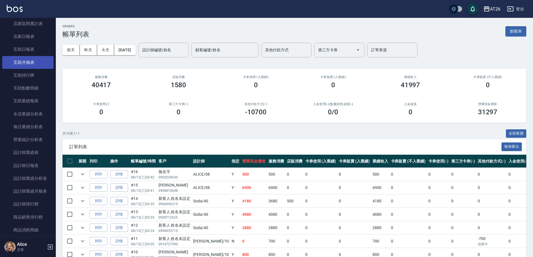
scroll to position [209, 0]
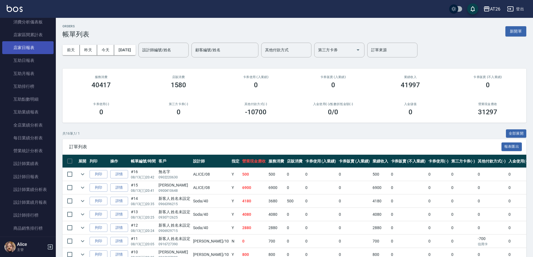
click at [26, 47] on link "店家日報表" at bounding box center [27, 47] width 51 height 13
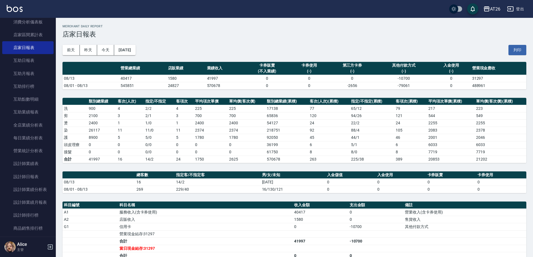
click at [187, 58] on div "前天 昨天 今天 2025/08/13 列印" at bounding box center [294, 50] width 464 height 24
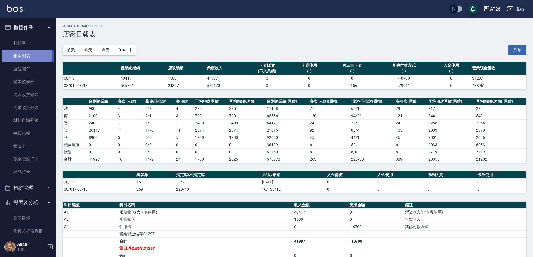
click at [21, 55] on link "帳單列表" at bounding box center [27, 56] width 51 height 13
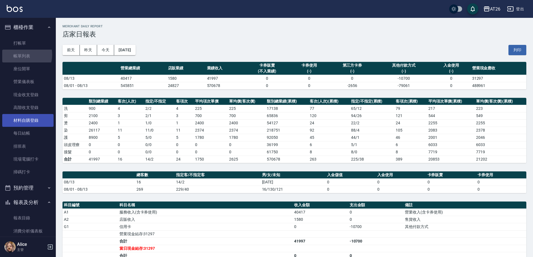
click at [33, 121] on link "材料自購登錄" at bounding box center [27, 120] width 51 height 13
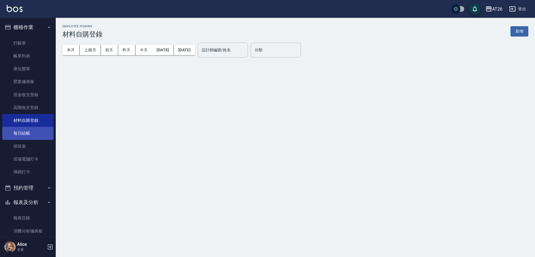
drag, startPoint x: 30, startPoint y: 132, endPoint x: 32, endPoint y: 130, distance: 3.4
click at [30, 132] on link "每日結帳" at bounding box center [27, 133] width 51 height 13
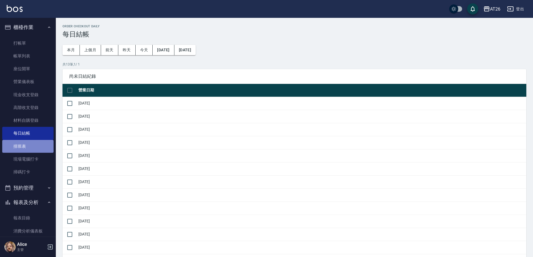
click at [30, 145] on link "排班表" at bounding box center [27, 146] width 51 height 13
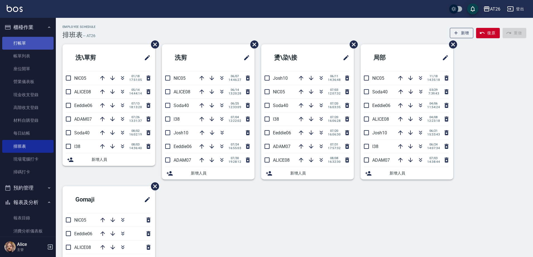
click at [25, 40] on link "打帳單" at bounding box center [27, 43] width 51 height 13
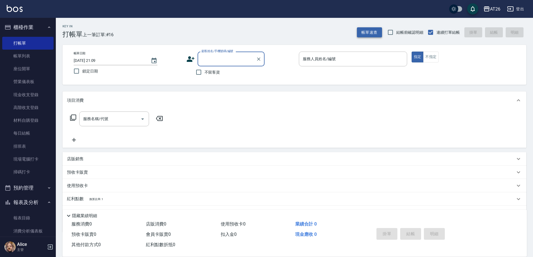
click at [367, 33] on button "帳單速查" at bounding box center [369, 32] width 25 height 10
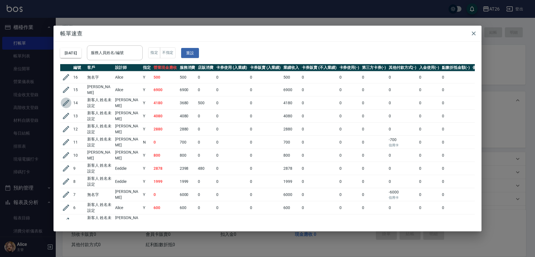
click at [66, 99] on icon "button" at bounding box center [66, 103] width 8 height 8
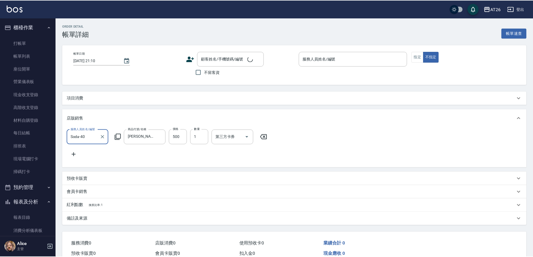
scroll to position [1, 0]
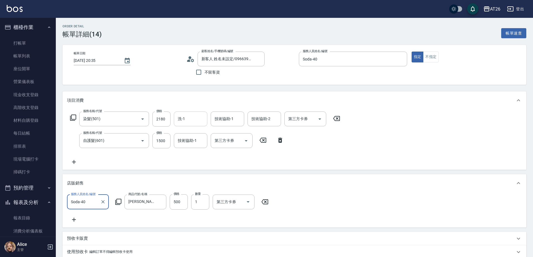
click at [200, 120] on input "洗-1" at bounding box center [190, 119] width 28 height 10
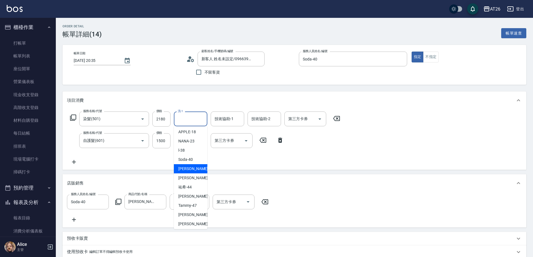
scroll to position [67, 0]
click at [190, 187] on span "祐希 -44" at bounding box center [184, 186] width 13 height 6
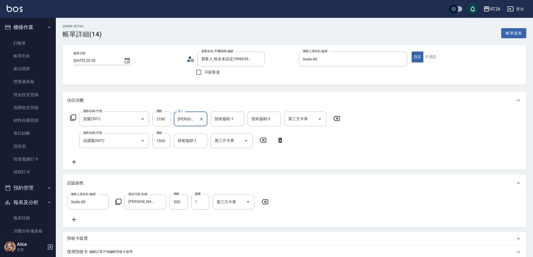
click at [192, 144] on input "技術協助-1" at bounding box center [190, 141] width 28 height 10
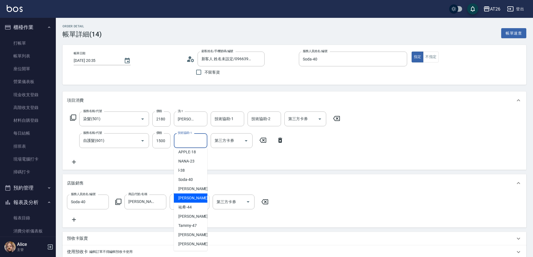
click at [195, 195] on div "小祐 -43" at bounding box center [190, 198] width 33 height 9
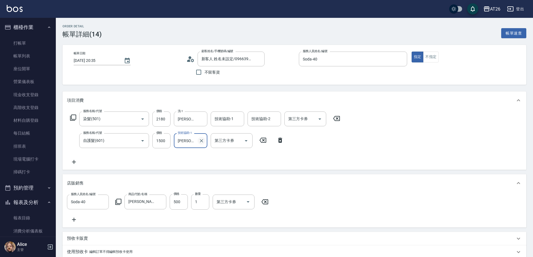
click at [199, 140] on icon "Clear" at bounding box center [202, 141] width 6 height 6
click at [194, 141] on input "技術協助-1" at bounding box center [190, 141] width 28 height 10
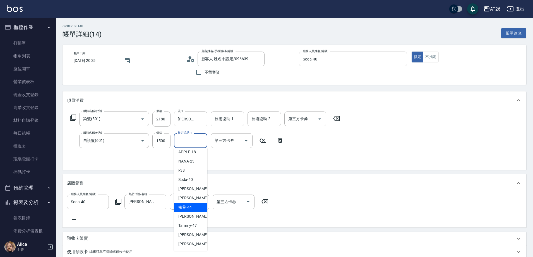
click at [197, 204] on div "祐希 -44" at bounding box center [190, 207] width 33 height 9
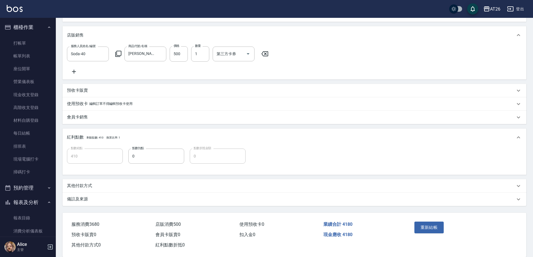
scroll to position [163, 0]
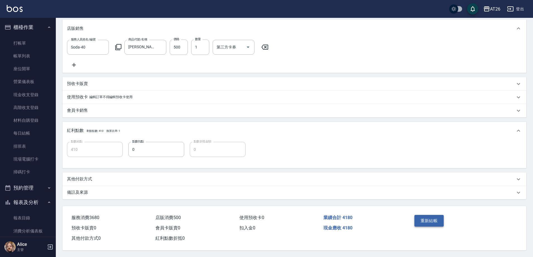
click at [432, 216] on button "重新結帳" at bounding box center [429, 221] width 30 height 12
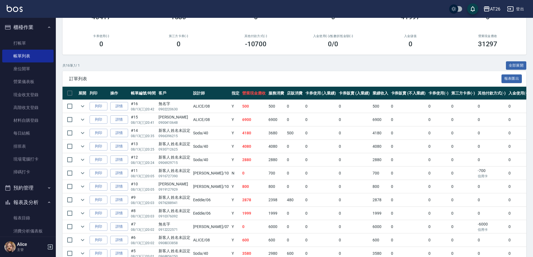
scroll to position [139, 0]
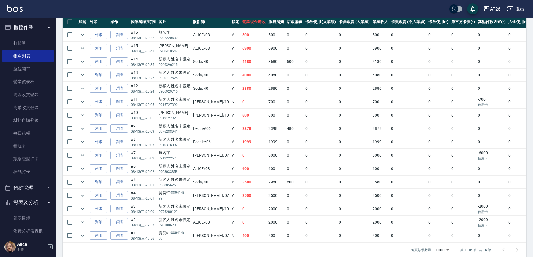
click at [241, 74] on td "4080" at bounding box center [254, 75] width 26 height 13
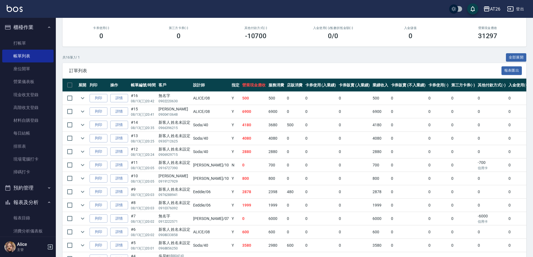
scroll to position [70, 0]
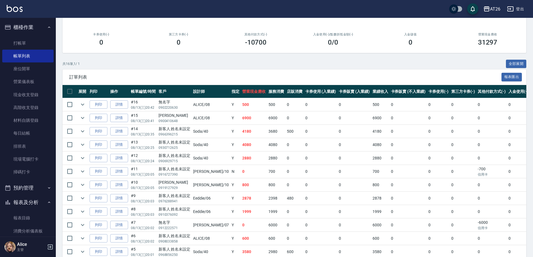
click at [241, 145] on td "4080" at bounding box center [254, 144] width 26 height 13
click at [176, 146] on p "0930712625" at bounding box center [174, 147] width 32 height 5
click at [29, 44] on link "打帳單" at bounding box center [27, 43] width 51 height 13
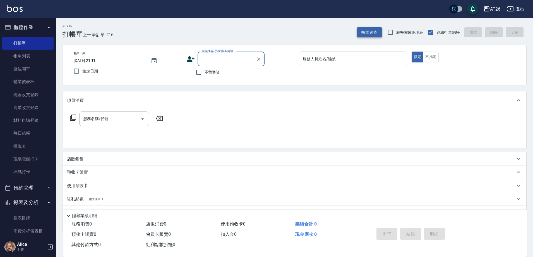
click at [362, 32] on button "帳單速查" at bounding box center [369, 32] width 25 height 10
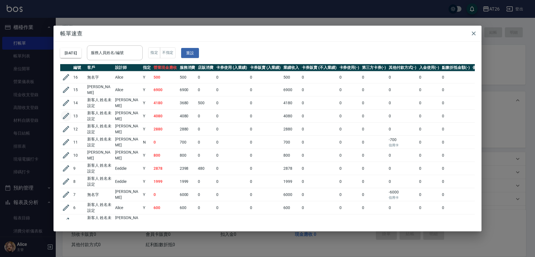
click at [65, 114] on icon "button" at bounding box center [66, 116] width 8 height 8
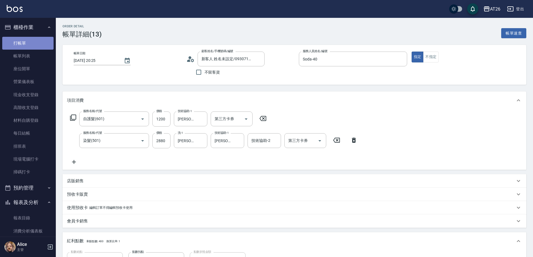
click at [41, 46] on link "打帳單" at bounding box center [27, 43] width 51 height 13
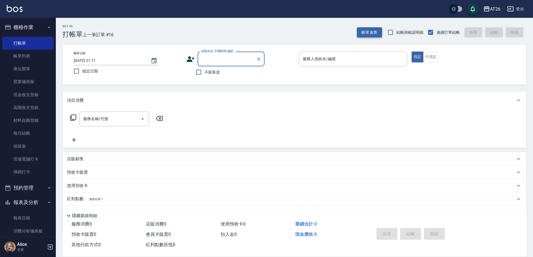
click at [365, 33] on button "帳單速查" at bounding box center [369, 32] width 25 height 10
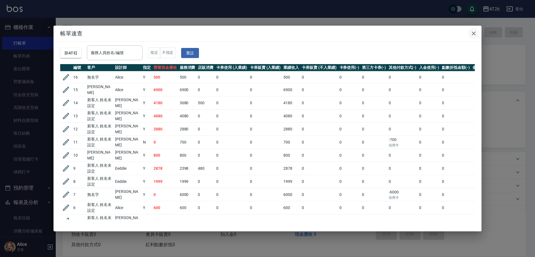
click at [477, 33] on icon "button" at bounding box center [474, 33] width 7 height 7
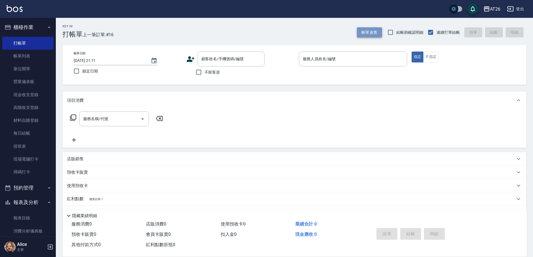
click at [366, 29] on button "帳單速查" at bounding box center [369, 32] width 25 height 10
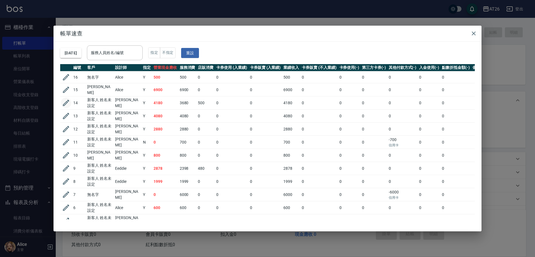
click at [67, 99] on icon "button" at bounding box center [66, 103] width 8 height 8
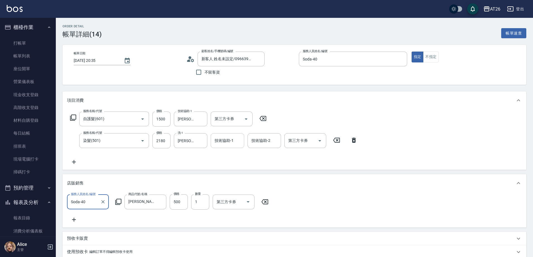
click at [229, 139] on div "技術協助-1 技術協助-1" at bounding box center [227, 140] width 33 height 15
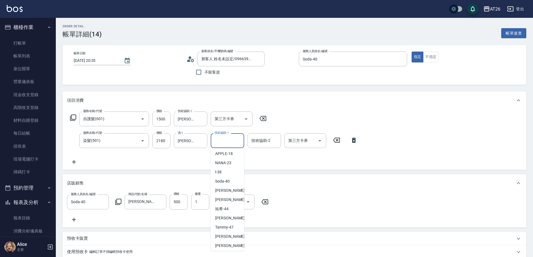
scroll to position [67, 0]
click at [228, 209] on span "祐希 -44" at bounding box center [221, 207] width 13 height 6
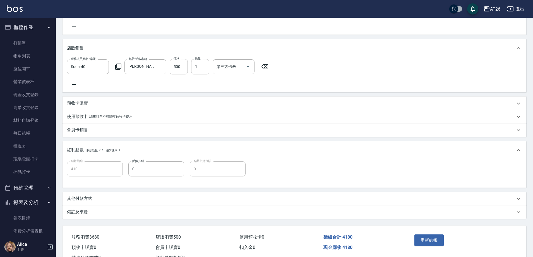
scroll to position [163, 0]
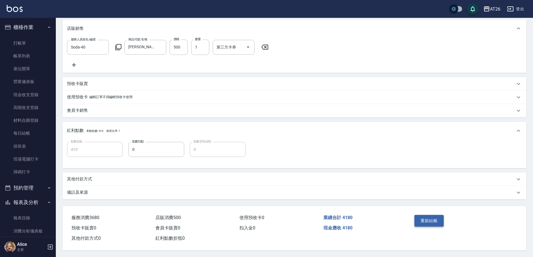
click at [426, 219] on button "重新結帳" at bounding box center [429, 221] width 30 height 12
